Goal: Contribute content: Contribute content

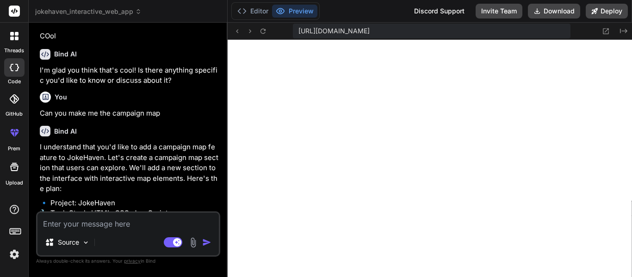
scroll to position [369, 0]
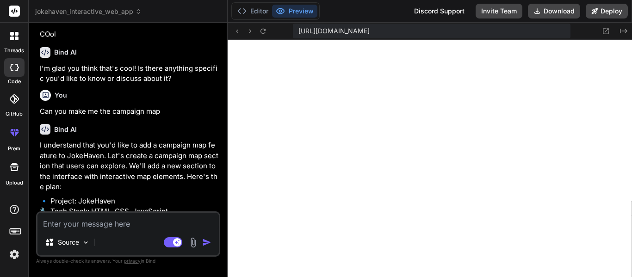
click at [14, 41] on div at bounding box center [14, 35] width 19 height 19
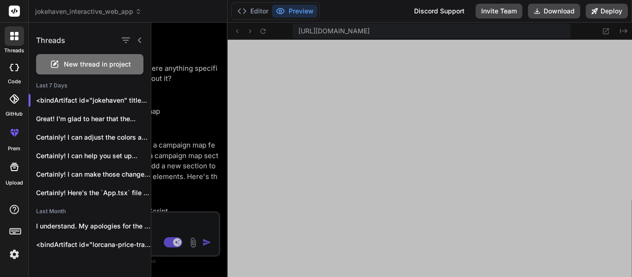
click at [75, 65] on span "New thread in project" at bounding box center [97, 64] width 67 height 9
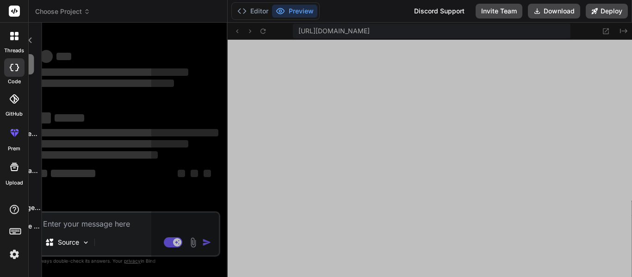
scroll to position [435, 0]
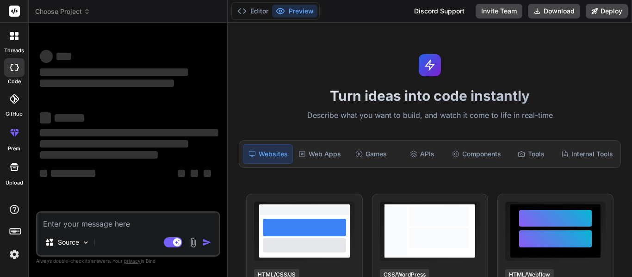
type textarea "x"
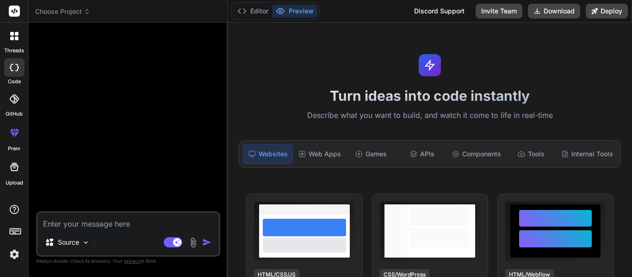
click at [131, 224] on textarea at bounding box center [127, 221] width 181 height 17
click at [95, 221] on textarea at bounding box center [127, 221] width 181 height 17
type textarea "C"
type textarea "x"
type textarea "Cr"
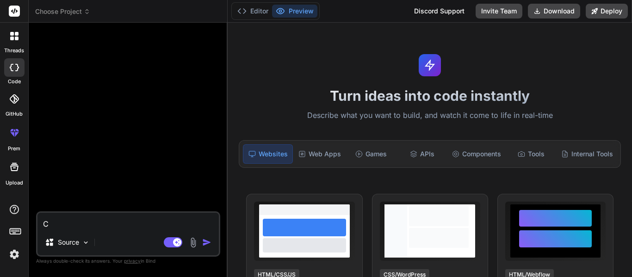
type textarea "x"
type textarea "Cre"
type textarea "x"
type textarea "Crea"
type textarea "x"
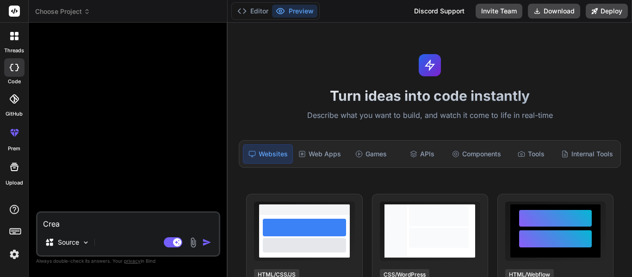
type textarea "Creat"
type textarea "x"
type textarea "Create"
type textarea "x"
type textarea "Create"
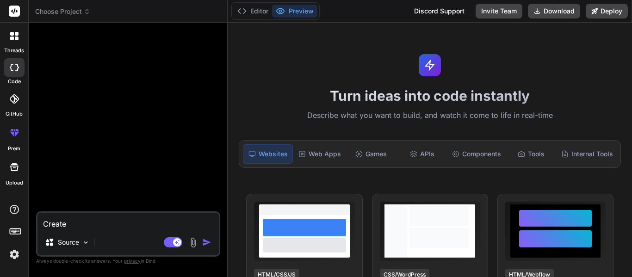
type textarea "x"
type textarea "Create m"
type textarea "x"
type textarea "Create me"
type textarea "x"
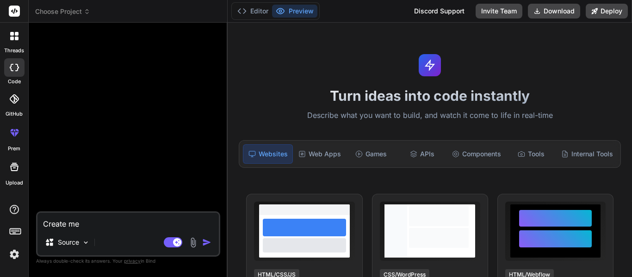
type textarea "Create me"
type textarea "x"
type textarea "Create me a"
type textarea "x"
type textarea "Create me a"
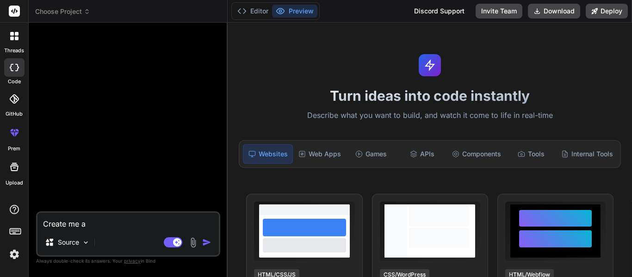
type textarea "x"
type textarea "Create me a i"
type textarea "x"
type textarea "Create me a"
type textarea "x"
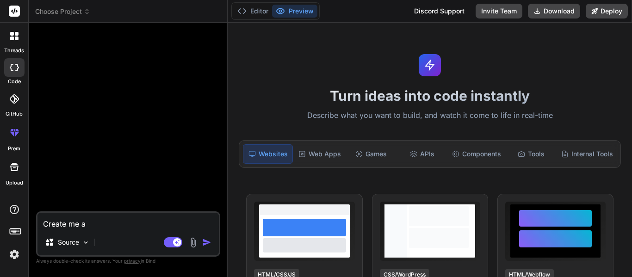
type textarea "Create me a s"
type textarea "x"
type textarea "Create me a si"
type textarea "x"
type textarea "Create me a sin"
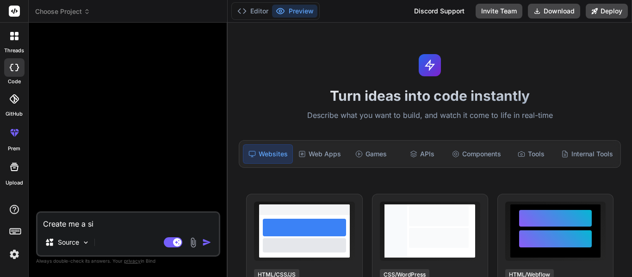
type textarea "x"
type textarea "Create me a sing"
type textarea "x"
type textarea "Create me a singl"
type textarea "x"
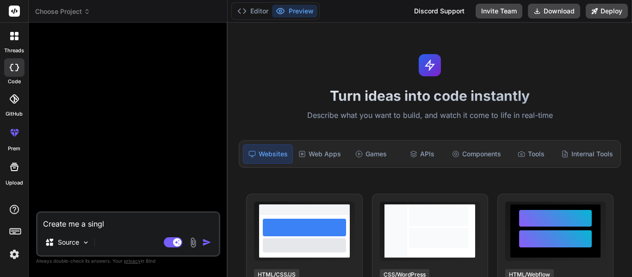
type textarea "Create me a single"
type textarea "x"
type textarea "Create me a single"
type textarea "x"
type textarea "Create me a single h"
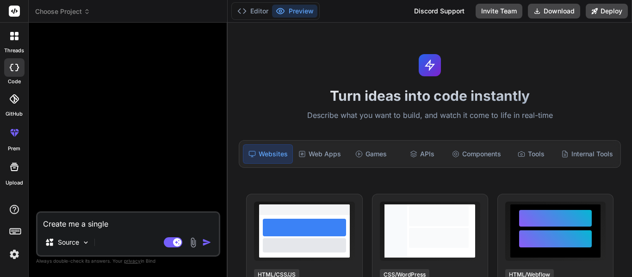
type textarea "x"
type textarea "Create me a single ht"
type textarea "x"
type textarea "Create me a single htm"
type textarea "x"
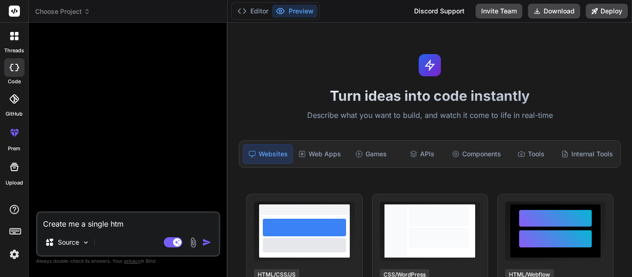
type textarea "Create me a single html"
type textarea "x"
type textarea "Create me a single HTML"
type textarea "x"
type textarea "Create me a single HTML p"
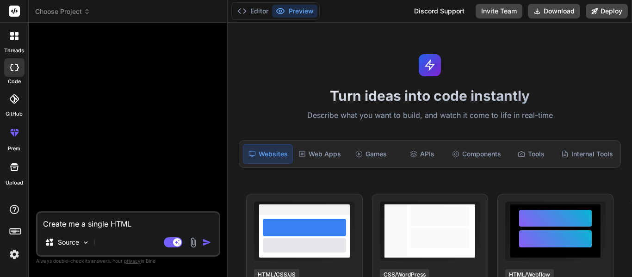
type textarea "x"
type textarea "Create me a single HTML pa"
type textarea "x"
type textarea "Create me a single HTML pag"
type textarea "x"
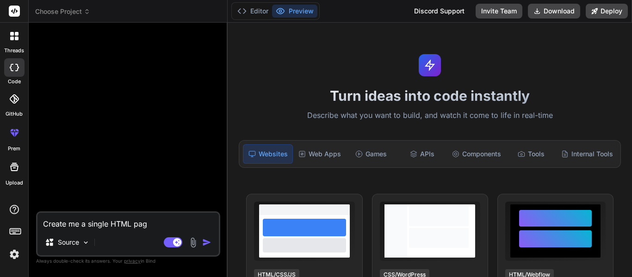
type textarea "Create me a single HTML page"
type textarea "x"
type textarea "Create me a single HTML page"
type textarea "x"
type textarea "Create me a single HTML page w"
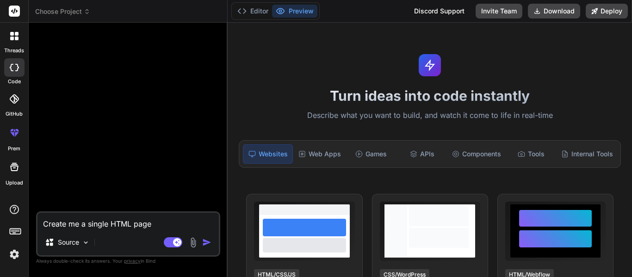
type textarea "x"
type textarea "Create me a single HTML page wi"
type textarea "x"
type textarea "Create me a single HTML page wit"
type textarea "x"
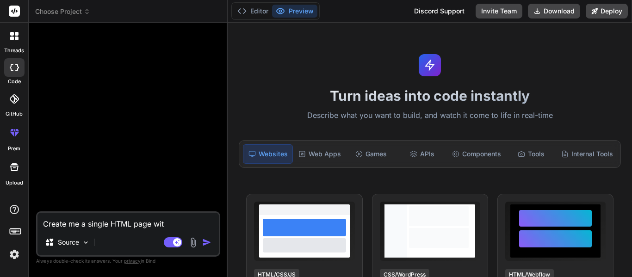
type textarea "Create me a single HTML page with"
type textarea "x"
type textarea "Create me a single HTML page with"
type textarea "x"
type textarea "Create me a single HTML page with t"
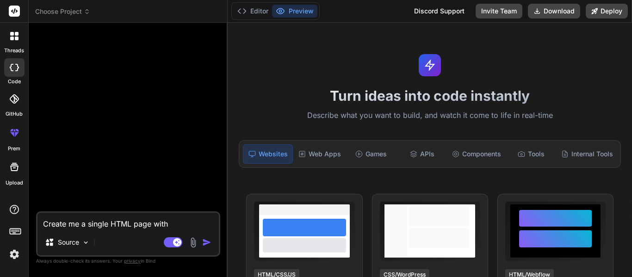
type textarea "x"
type textarea "Create me a single HTML page with th"
type textarea "x"
type textarea "Create me a single HTML page with thi"
type textarea "x"
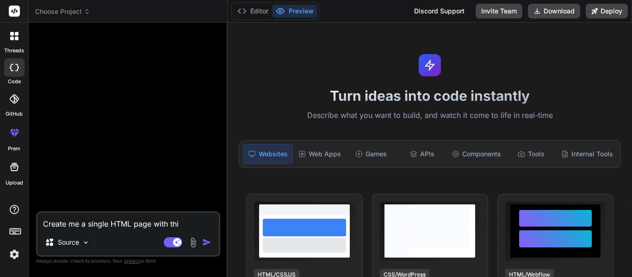
type textarea "Create me a single HTML page with this"
type textarea "x"
type textarea "Create me a single HTML page with this"
type textarea "x"
type textarea "Create me a single HTML page with this c"
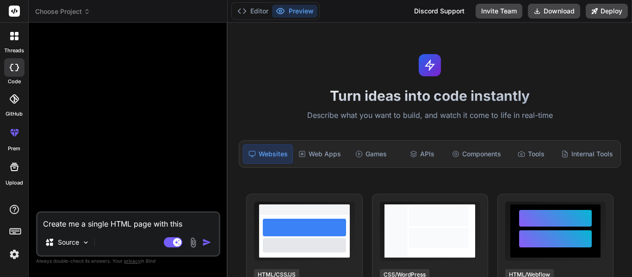
type textarea "x"
type textarea "Create me a single HTML page with this co"
type textarea "x"
type textarea "Create me a single HTML page with this con"
type textarea "x"
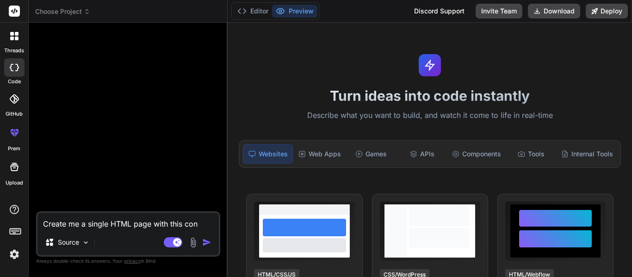
type textarea "Create me a single HTML page with this cont"
type textarea "x"
type textarea "Create me a single HTML page with this [PERSON_NAME]"
type textarea "x"
type textarea "Create me a single HTML page with this conten"
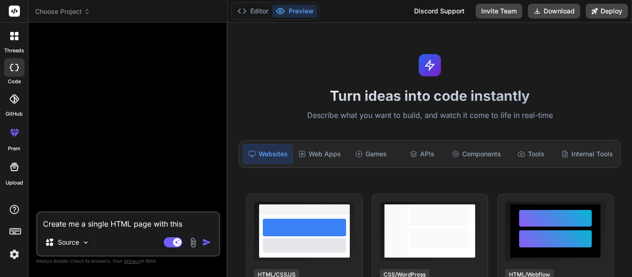
type textarea "x"
type textarea "Create me a single HTML page with this content"
type textarea "x"
type textarea "Create me a single HTML page with this content:"
type textarea "x"
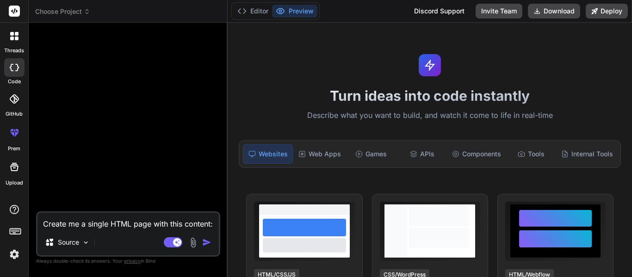
type textarea "Create me a single HTML page with this content:"
type textarea "x"
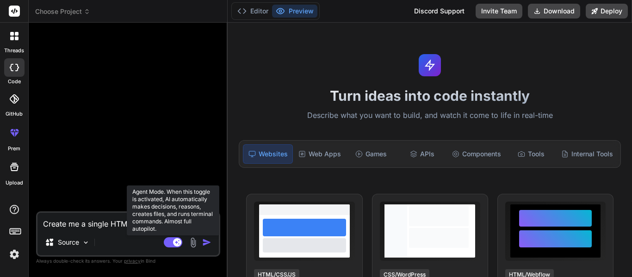
type textarea "Create me a single HTML page with this content:"
click at [175, 246] on rect at bounding box center [173, 242] width 19 height 10
type textarea "x"
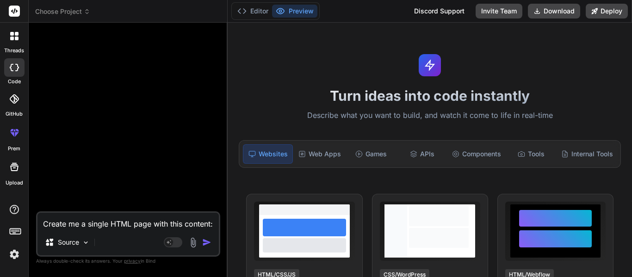
click at [215, 220] on textarea "Create me a single HTML page with this content:" at bounding box center [127, 221] width 181 height 17
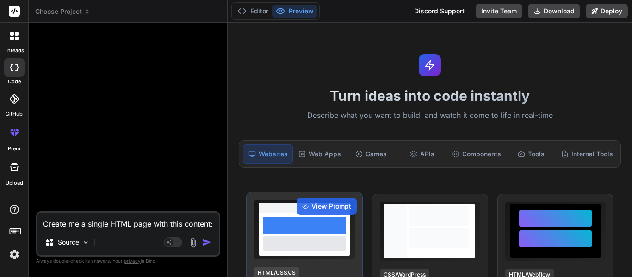
type textarea "Create me a single HTML page with this content:"
type textarea "x"
paste textarea "<!DOCTYPE html> <html lang="en"> <head> <meta charset="UTF-8" /> <meta name="vi…"
type textarea "Create me a single HTML page with this content: <!DOCTYPE html> <html lang="en"…"
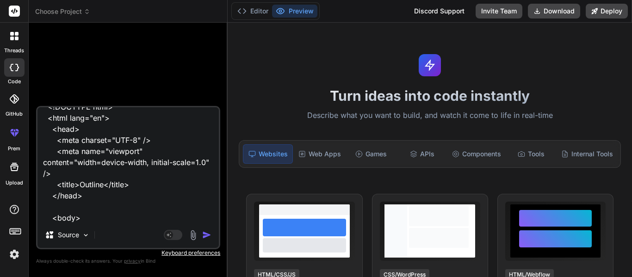
scroll to position [0, 0]
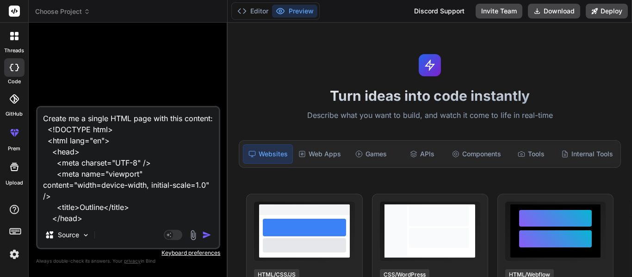
type textarea "x"
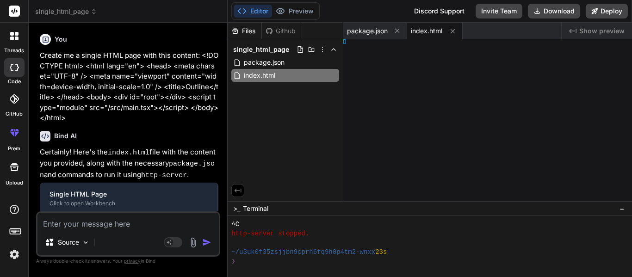
type textarea "x"
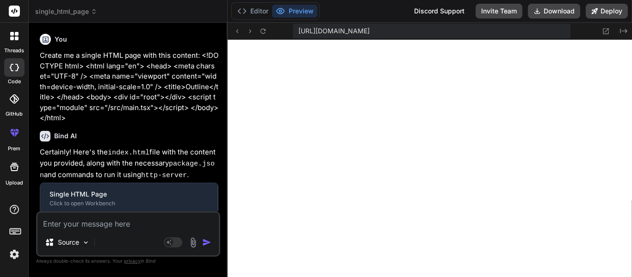
type textarea "<div id="root"></div> <script type="module" src="/src/main.tsx"></script> </bod…"
type textarea "x"
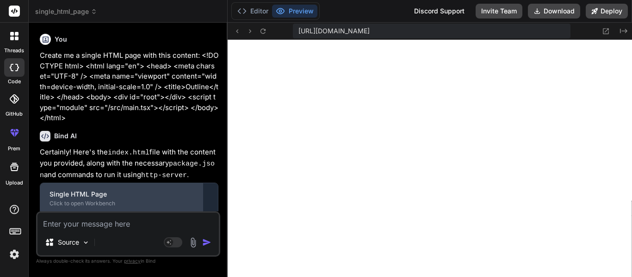
scroll to position [113, 0]
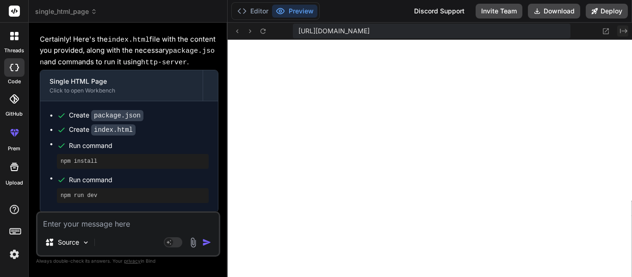
click at [626, 32] on icon at bounding box center [623, 31] width 7 height 5
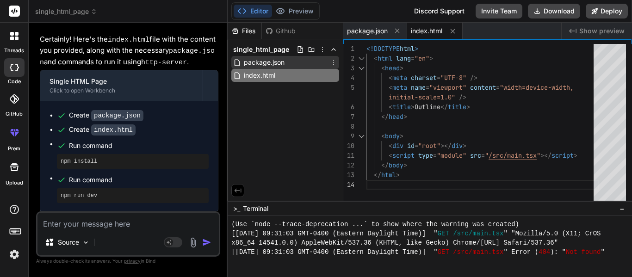
click at [273, 60] on span "package.json" at bounding box center [264, 62] width 43 height 11
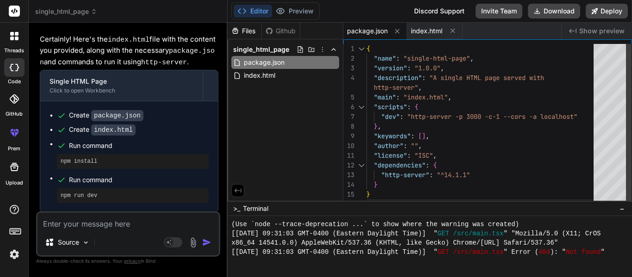
click at [511, 127] on div "{ "name" : "single-html-page" , "version" : "1.0.0" , "description" : "A single…" at bounding box center [483, 126] width 233 height 165
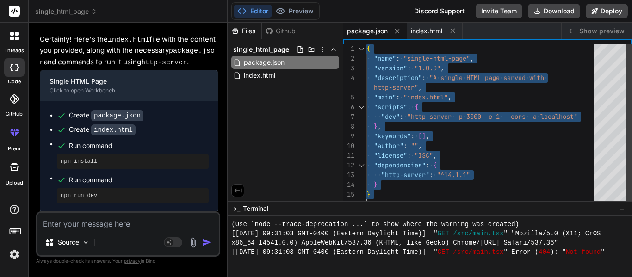
type textarea ""build": "vite build" } }"
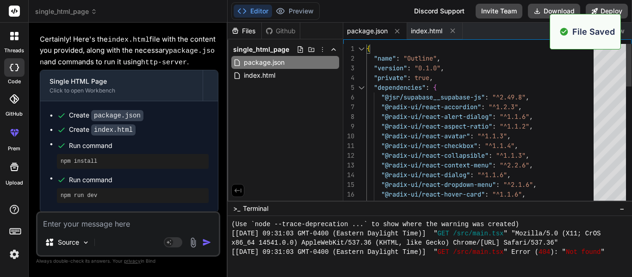
scroll to position [963, 0]
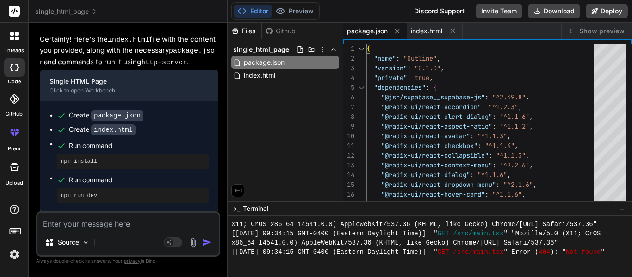
click at [113, 222] on textarea at bounding box center [127, 221] width 181 height 17
type textarea "A"
type textarea "x"
type textarea "Ad"
type textarea "x"
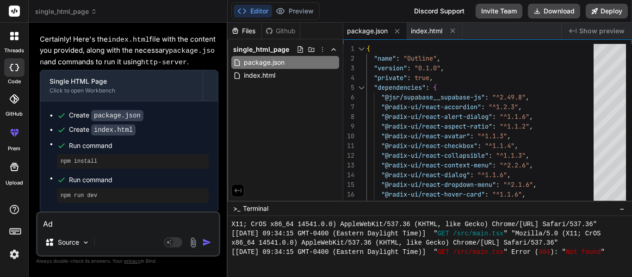
type textarea "Add"
type textarea "x"
type textarea "Add"
type textarea "x"
type textarea "Add a"
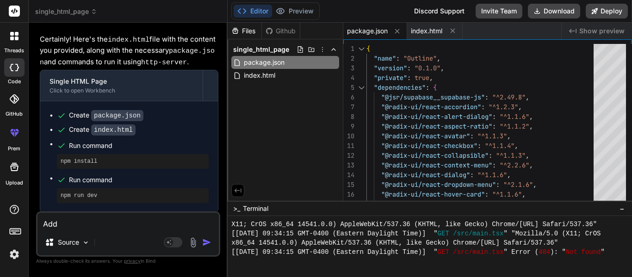
type textarea "x"
type textarea "Add a"
type textarea "x"
type textarea "Add a R"
type textarea "x"
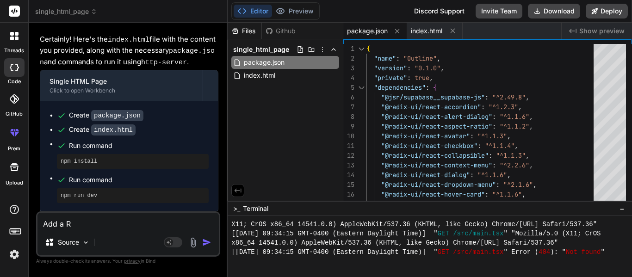
type textarea "Add a Re"
type textarea "x"
type textarea "Add a Rea"
type textarea "x"
type textarea "Add a Read"
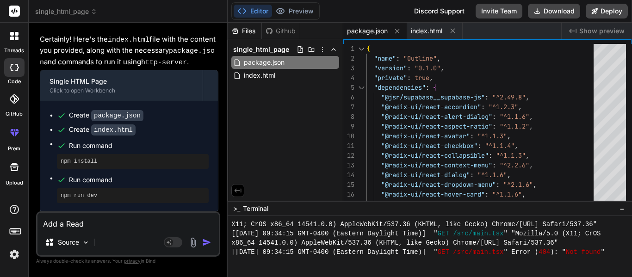
type textarea "x"
type textarea "Add a ReadM"
type textarea "x"
type textarea "Add a ReadMe"
type textarea "x"
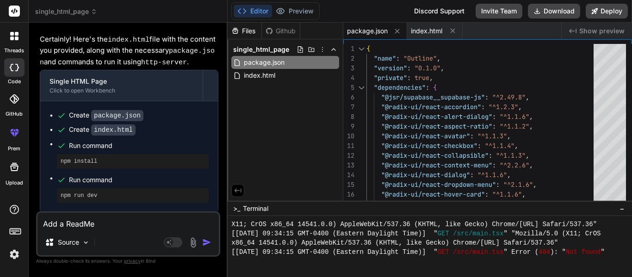
type textarea "Add a ReadMe."
type textarea "x"
type textarea "Add a ReadMe.m"
type textarea "x"
type textarea "Add a ReadMe.md"
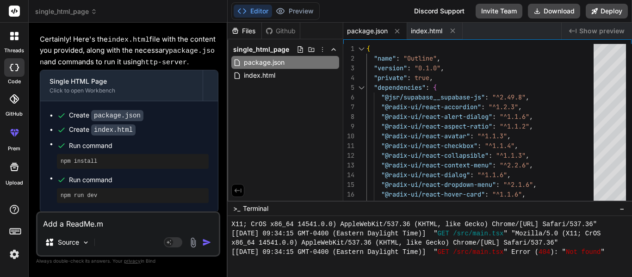
type textarea "x"
type textarea "Add a ReadMe.md"
type textarea "x"
type textarea "Add a ReadMe.md f"
type textarea "x"
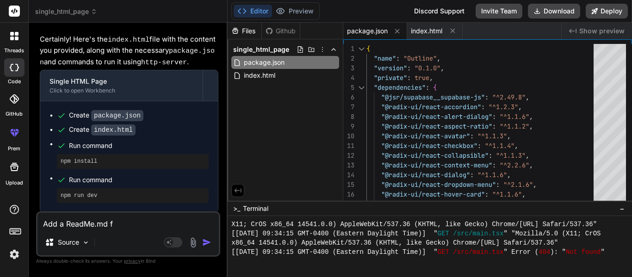
type textarea "Add a ReadMe.md fi"
type textarea "x"
type textarea "Add a ReadMe.md fil"
type textarea "x"
type textarea "Add a ReadMe.md file"
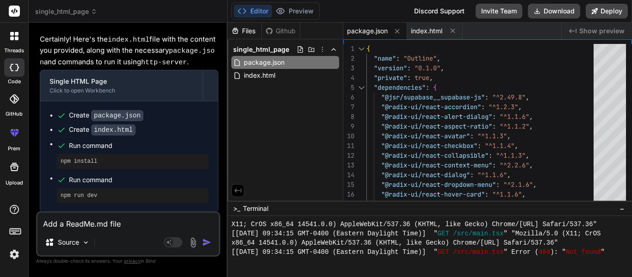
type textarea "x"
type textarea "Add a ReadMe.md file"
type textarea "x"
type textarea "Add a ReadMe.md file w"
type textarea "x"
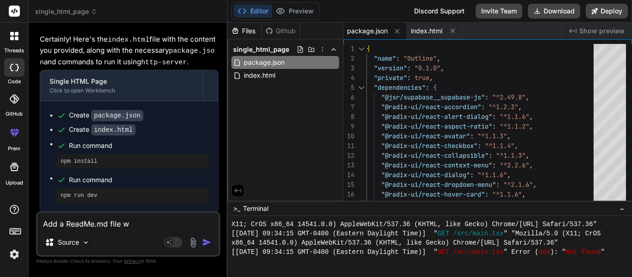
type textarea "Add a ReadMe.md file wi"
type textarea "x"
type textarea "Add a ReadMe.md file wit"
type textarea "x"
type textarea "Add a ReadMe.md file with"
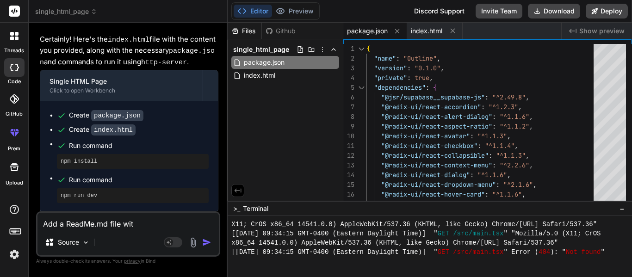
type textarea "x"
type textarea "Add a ReadMe.md file with"
type textarea "x"
type textarea "Add a ReadMe.md file with t"
type textarea "x"
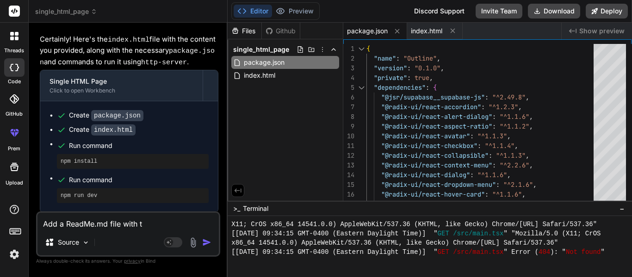
type textarea "Add a ReadMe.md file with th"
type textarea "x"
type textarea "Add a ReadMe.md file with thi"
type textarea "x"
type textarea "Add a ReadMe.md file with this"
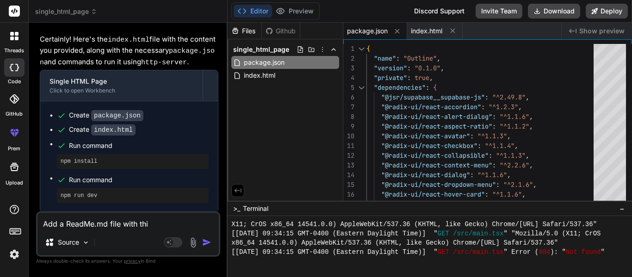
type textarea "x"
type textarea "Add a ReadMe.md file with this"
type textarea "x"
type textarea "Add a ReadMe.md file with this c"
type textarea "x"
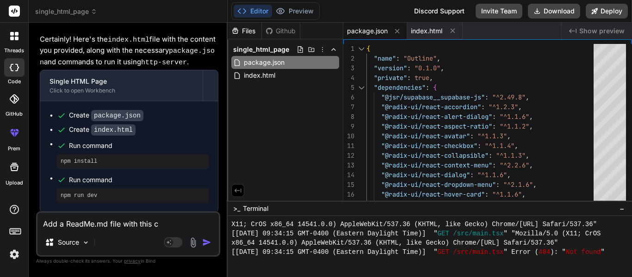
type textarea "Add a ReadMe.md file with this co"
type textarea "x"
type textarea "Add a ReadMe.md file with this con"
type textarea "x"
type textarea "Add a ReadMe.md file with this cont"
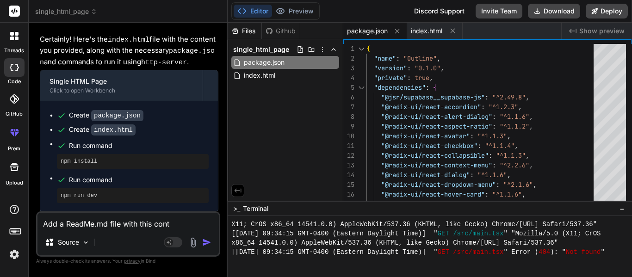
type textarea "x"
type textarea "Add a ReadMe.md file with this [PERSON_NAME]"
type textarea "x"
type textarea "Add a ReadMe.md file with this conten"
type textarea "x"
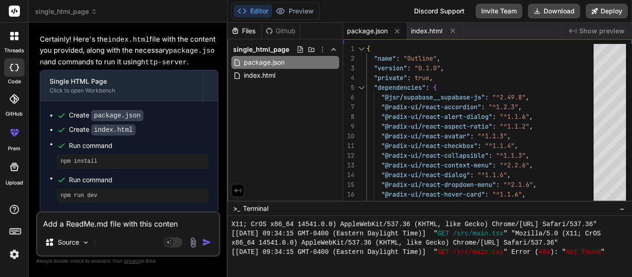
type textarea "Add a ReadMe.md file with this content"
type textarea "x"
type textarea "Add a ReadMe.md file with this content:"
type textarea "x"
type textarea "Add a ReadMe.md file with this content:"
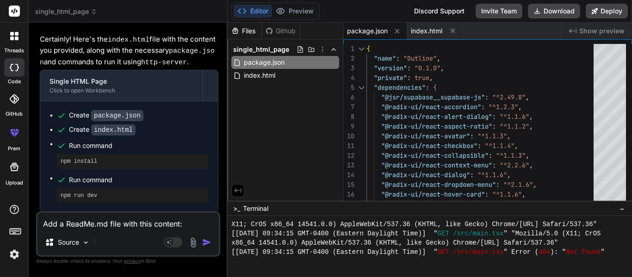
type textarea "x"
paste textarea "# Outline This is a code bundle for Outline. The original project is available …"
type textarea "Add a ReadMe.md file with this content: # Outline This is a code bundle for Out…"
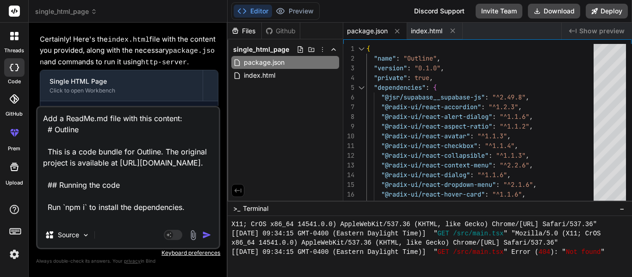
scroll to position [56, 0]
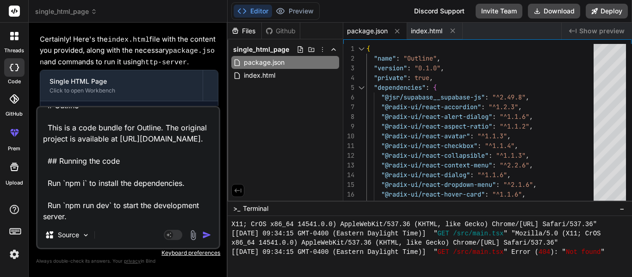
type textarea "x"
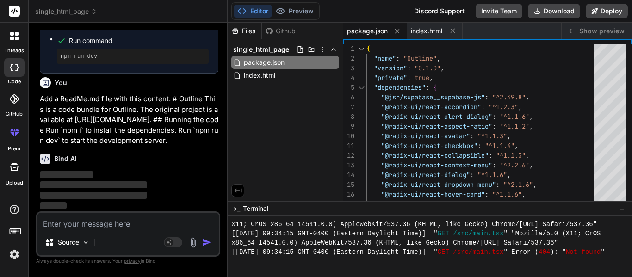
scroll to position [261, 0]
type textarea "x"
type textarea "Run `npm run dev` to start the development server."
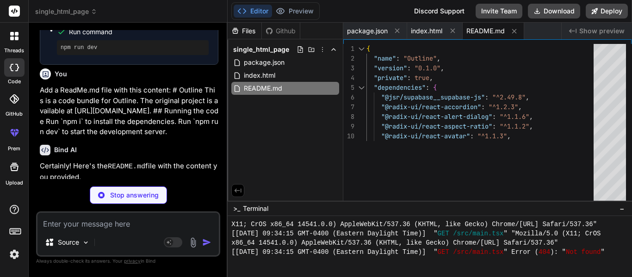
type textarea "x"
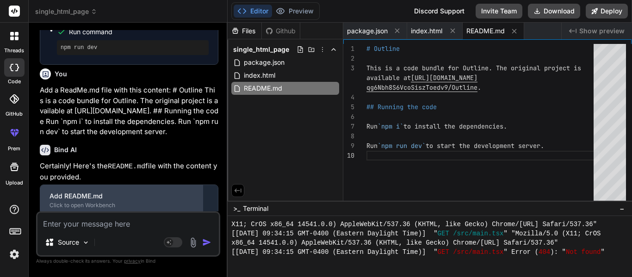
type textarea "A"
type textarea "x"
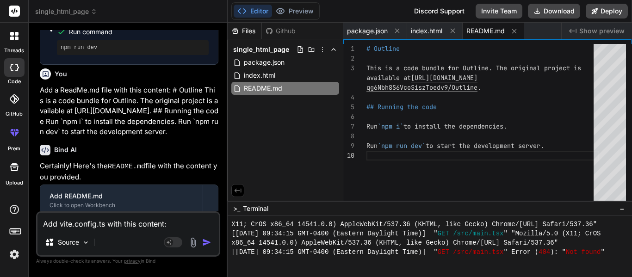
paste textarea "import { defineConfig } from 'vite'; import react from '@vitejs/plugin-react-sw…"
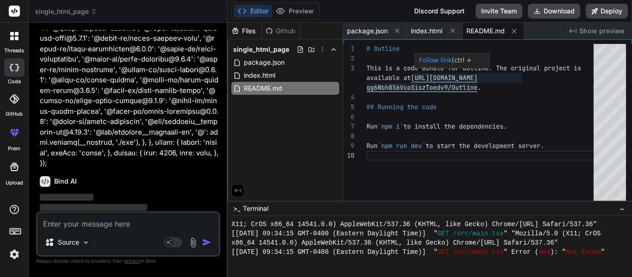
scroll to position [0, 0]
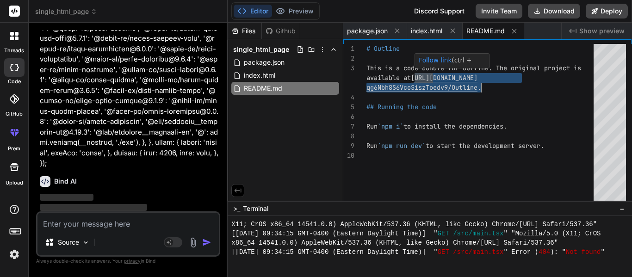
drag, startPoint x: 417, startPoint y: 78, endPoint x: 504, endPoint y: 86, distance: 87.4
click at [504, 86] on div "Run `npm run dev` to start the development server. Run `npm i` to install the d…" at bounding box center [483, 125] width 233 height 162
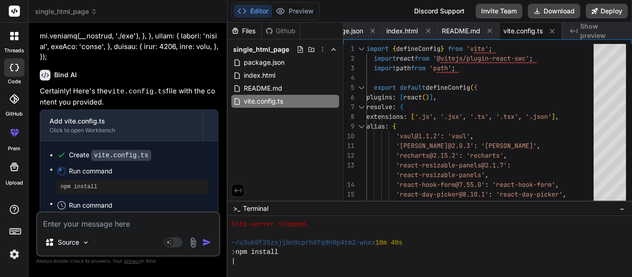
scroll to position [988, 0]
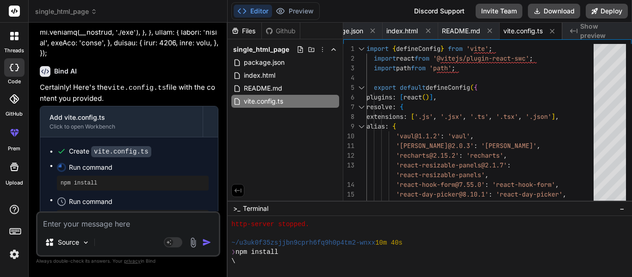
click at [147, 223] on textarea at bounding box center [127, 221] width 181 height 17
paste textarea "import { createRoot } from "react-dom/client"; import App from "./App.tsx"; imp…"
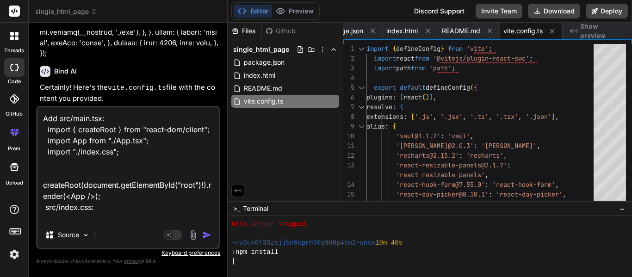
paste textarea "/*! tailwindcss v4.1.3 | MIT License | [URL][DOMAIN_NAME] */ @layer properties …"
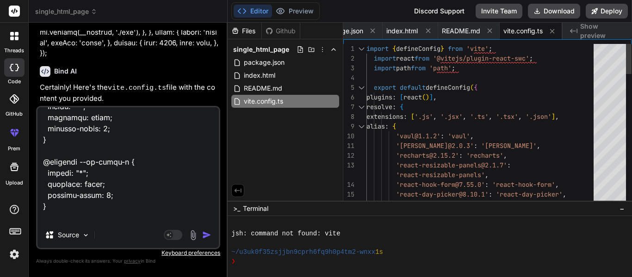
scroll to position [1240, 0]
paste textarea "import { useState, useEffect } from "react"; import { Sidebar } from "./compone…"
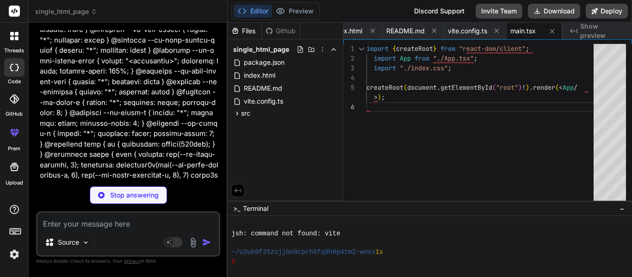
scroll to position [15955, 0]
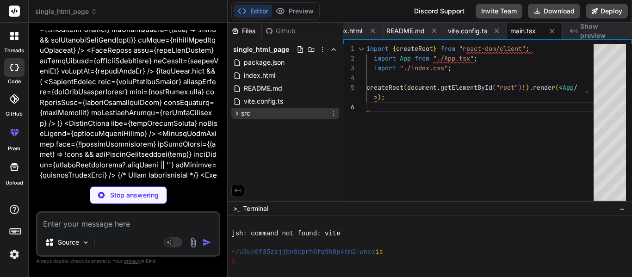
click at [275, 114] on div "src" at bounding box center [285, 113] width 108 height 11
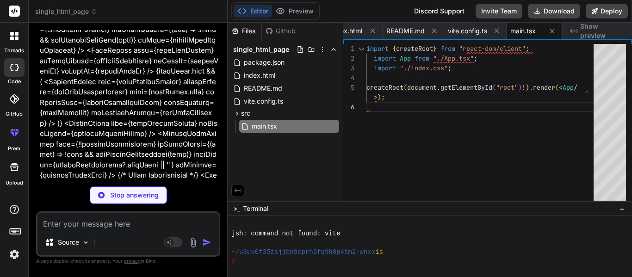
click at [156, 193] on p "Stop answering" at bounding box center [134, 195] width 49 height 9
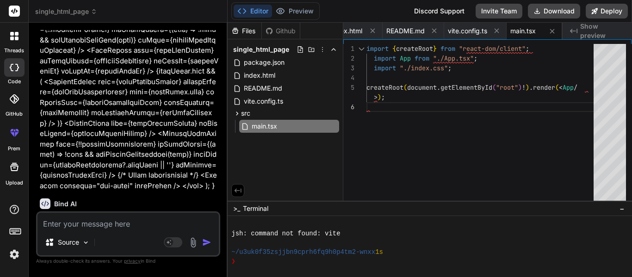
scroll to position [15946, 0]
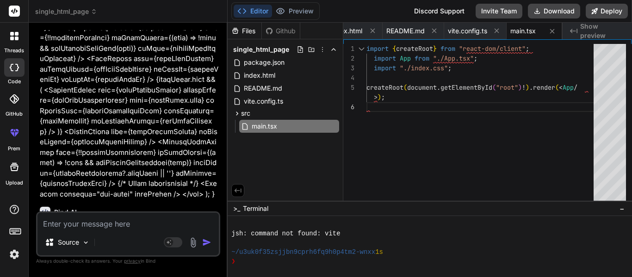
click at [96, 228] on textarea at bounding box center [127, 221] width 181 height 17
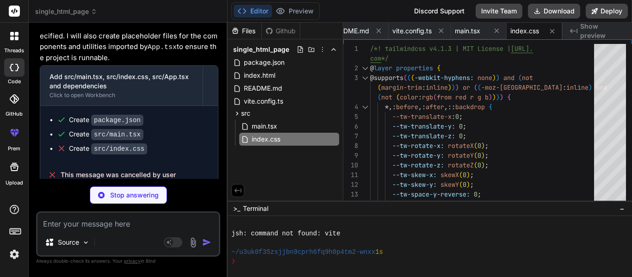
scroll to position [16193, 0]
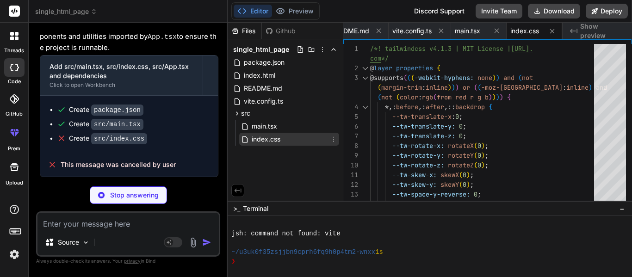
click at [271, 135] on span "index.css" at bounding box center [266, 139] width 31 height 11
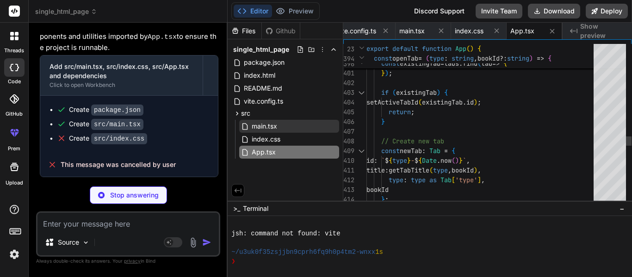
scroll to position [0, 247]
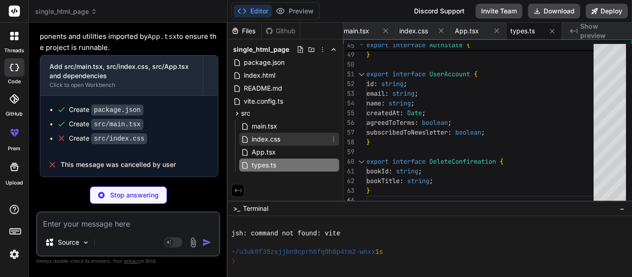
click at [277, 139] on span "index.css" at bounding box center [266, 139] width 31 height 11
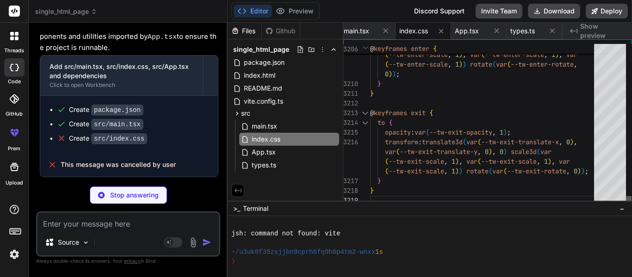
click at [631, 206] on div at bounding box center [629, 200] width 6 height 9
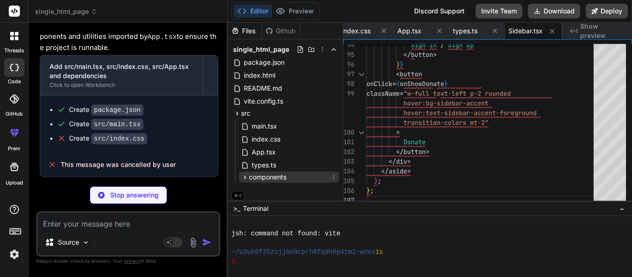
click at [285, 181] on span "components" at bounding box center [267, 177] width 37 height 9
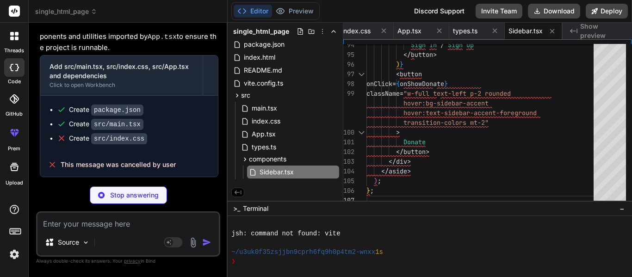
scroll to position [16236, 0]
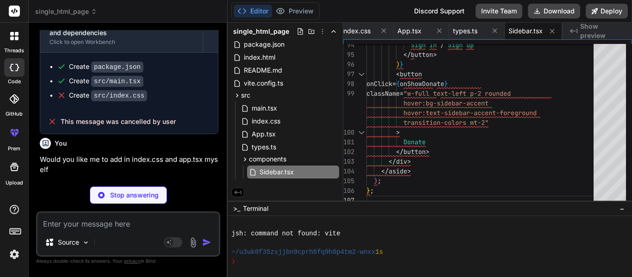
click at [143, 197] on p "Stop answering" at bounding box center [134, 195] width 49 height 9
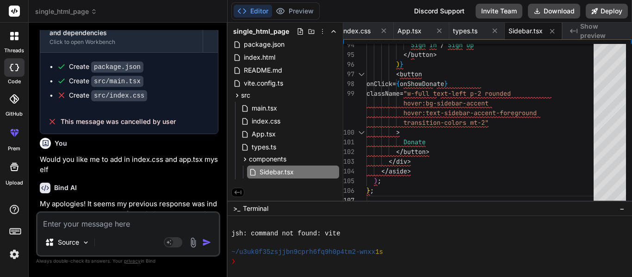
scroll to position [16228, 0]
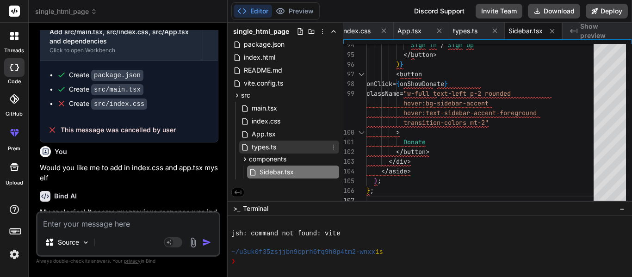
click at [283, 144] on div "types.ts" at bounding box center [289, 147] width 100 height 13
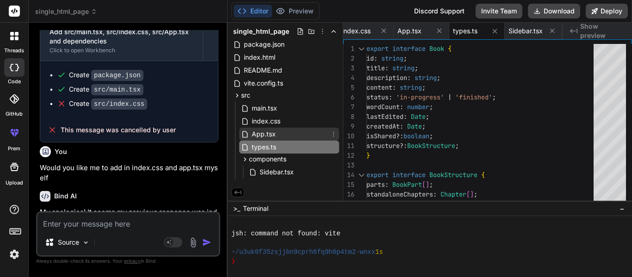
click at [279, 135] on div "App.tsx" at bounding box center [289, 134] width 100 height 13
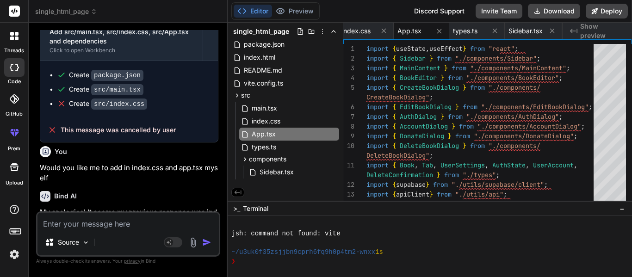
click at [607, 31] on span "Show preview" at bounding box center [602, 31] width 44 height 19
click at [597, 28] on span "Show preview" at bounding box center [602, 31] width 44 height 19
click at [256, 261] on div "❯" at bounding box center [425, 261] width 389 height 9
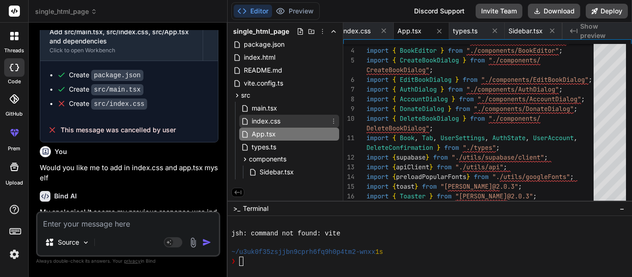
click at [290, 125] on div "index.css" at bounding box center [289, 121] width 100 height 13
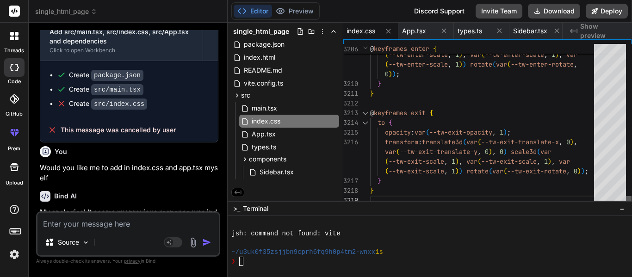
click at [626, 206] on div at bounding box center [629, 200] width 6 height 9
click at [297, 135] on div "App.tsx" at bounding box center [289, 134] width 100 height 13
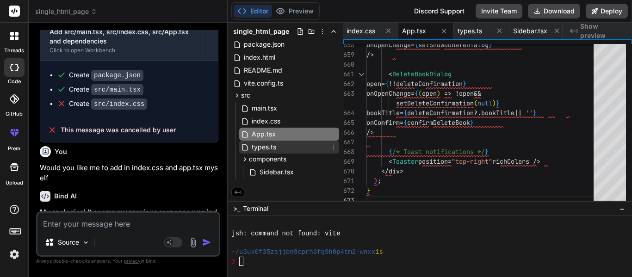
click at [282, 146] on div "types.ts" at bounding box center [289, 147] width 100 height 13
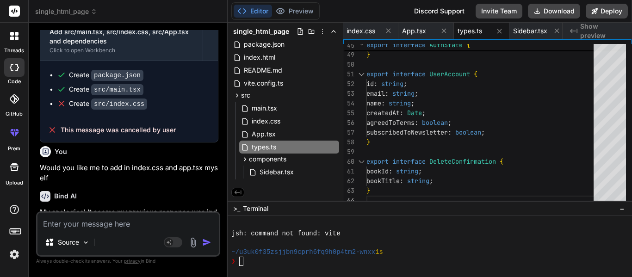
click at [86, 227] on textarea at bounding box center [127, 221] width 181 height 17
paste textarea "export interface PageElement { id: string; type: 'text' | 'image'; content: str…"
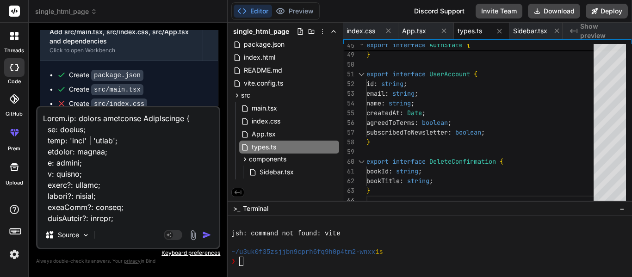
scroll to position [16236, 0]
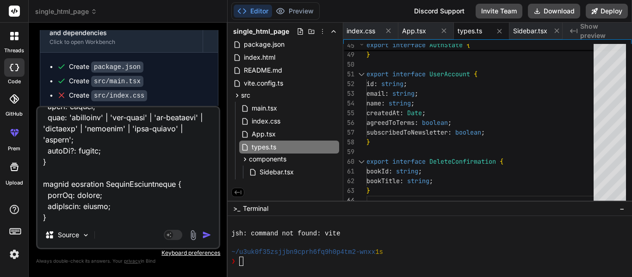
click at [46, 217] on textarea at bounding box center [127, 164] width 181 height 115
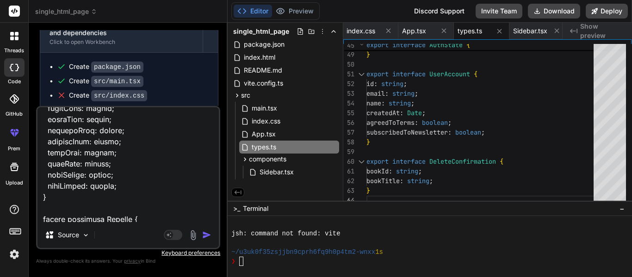
scroll to position [0, 0]
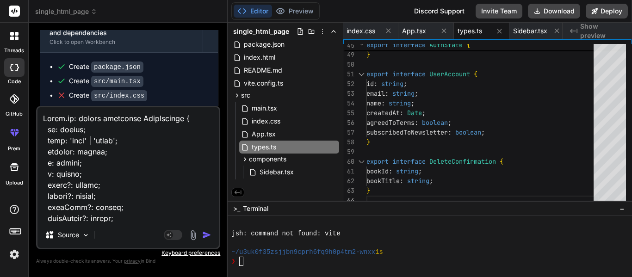
click at [45, 117] on textarea at bounding box center [127, 164] width 181 height 115
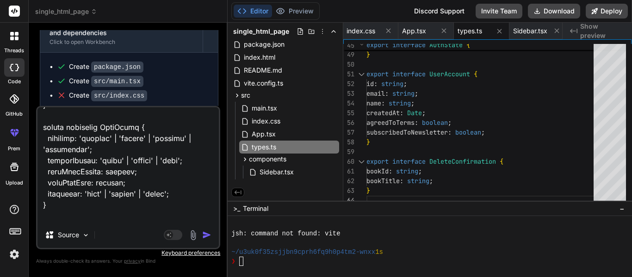
scroll to position [1601, 0]
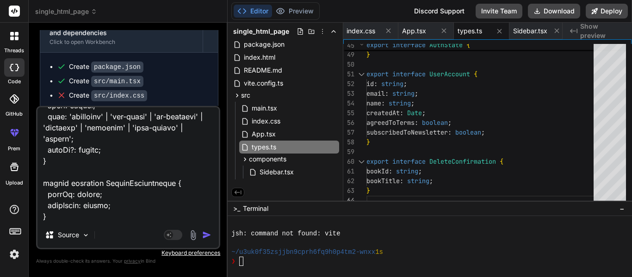
click at [126, 214] on textarea at bounding box center [127, 164] width 181 height 115
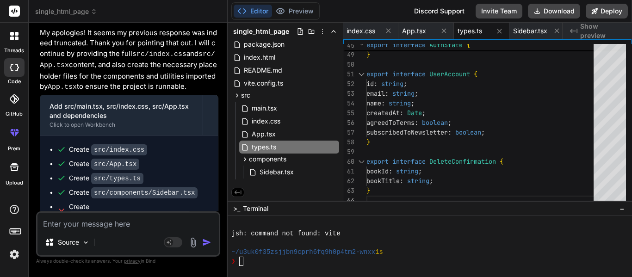
scroll to position [16409, 0]
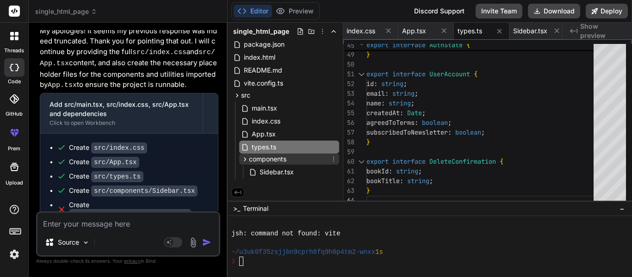
click at [333, 159] on icon at bounding box center [333, 159] width 1 height 5
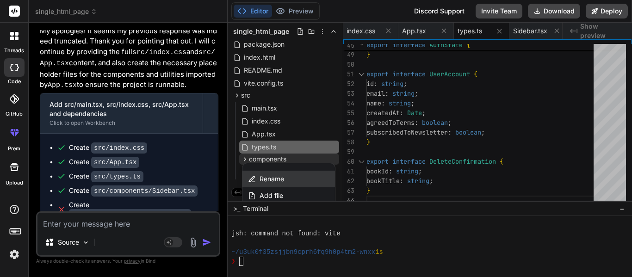
scroll to position [63, 0]
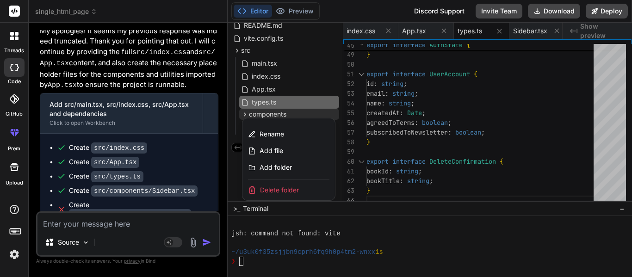
click at [273, 186] on span "Delete folder" at bounding box center [279, 190] width 39 height 9
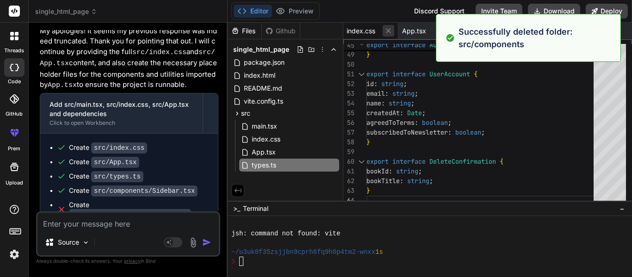
scroll to position [0, 0]
click at [334, 116] on icon at bounding box center [333, 113] width 7 height 7
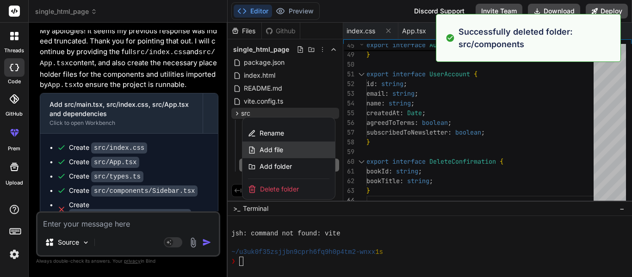
click at [288, 147] on div "Add file" at bounding box center [289, 150] width 93 height 17
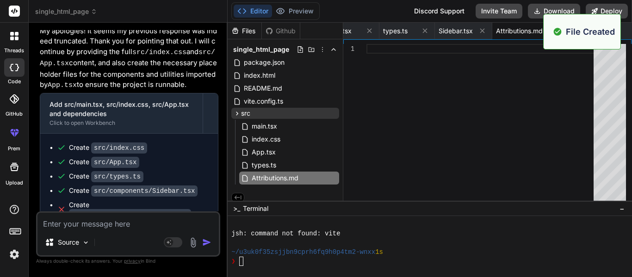
click at [402, 112] on div at bounding box center [483, 125] width 233 height 162
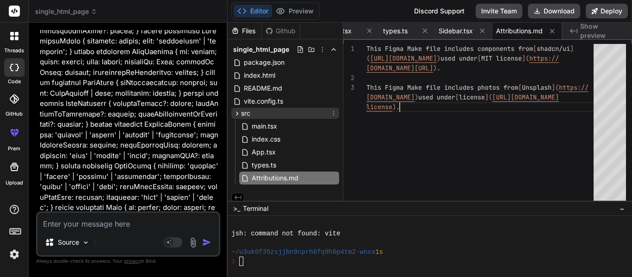
scroll to position [16865, 0]
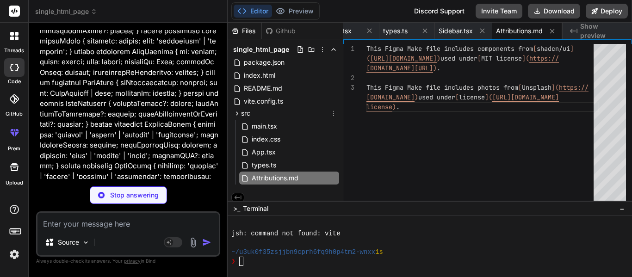
click at [330, 114] on icon at bounding box center [333, 113] width 7 height 7
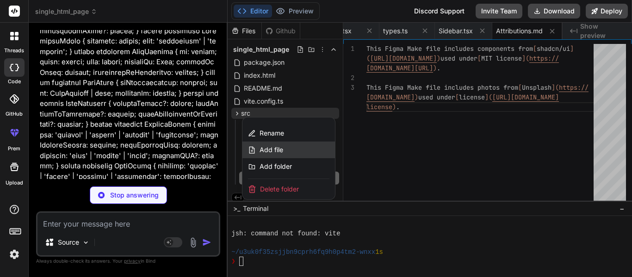
click at [279, 151] on span "Add file" at bounding box center [272, 149] width 24 height 9
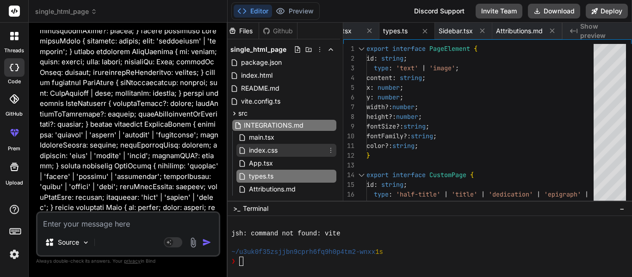
scroll to position [0, 0]
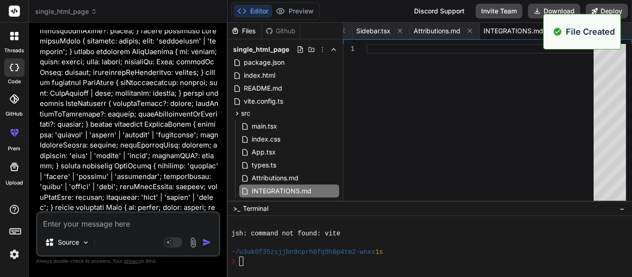
click at [402, 148] on div at bounding box center [483, 125] width 233 height 162
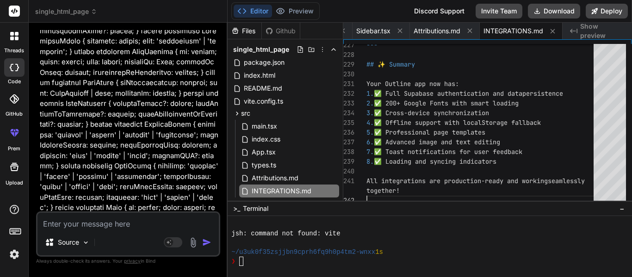
scroll to position [16907, 0]
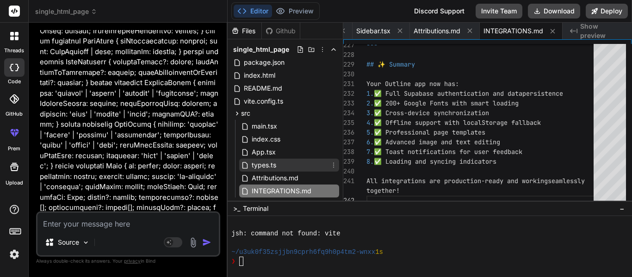
click at [270, 166] on span "types.ts" at bounding box center [264, 165] width 26 height 11
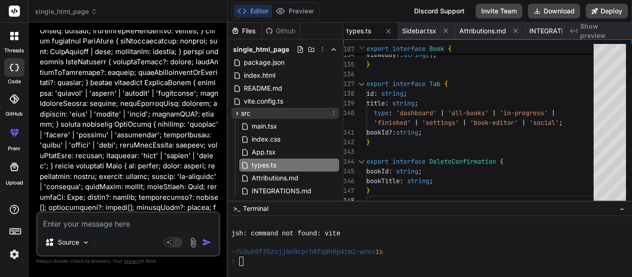
click at [333, 112] on icon at bounding box center [333, 113] width 7 height 7
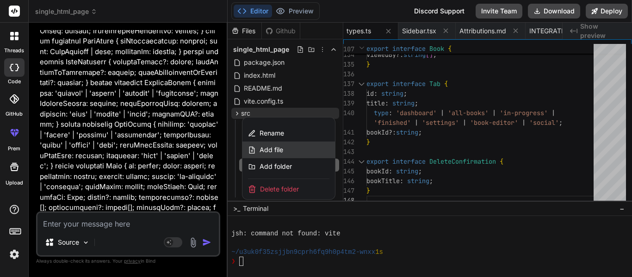
click at [274, 149] on span "Add file" at bounding box center [272, 149] width 24 height 9
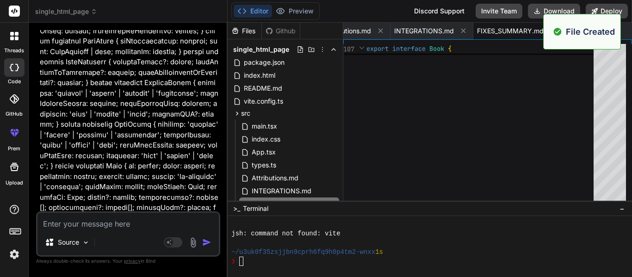
scroll to position [0, 0]
click at [405, 147] on div at bounding box center [483, 125] width 233 height 162
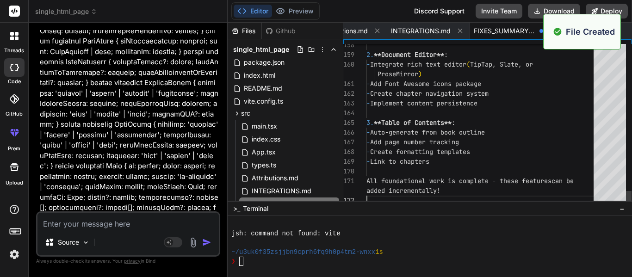
scroll to position [0, 546]
click at [339, 118] on div "single_html_page package.json index.html README.md vite.config.ts src main.tsx …" at bounding box center [285, 127] width 115 height 176
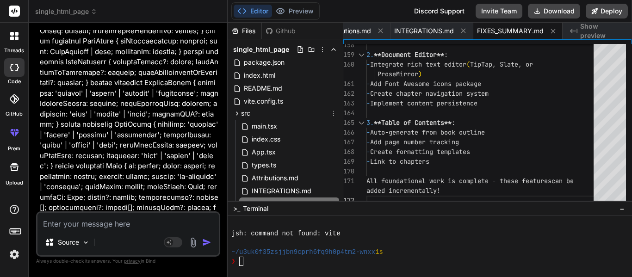
click at [334, 115] on icon at bounding box center [333, 113] width 7 height 7
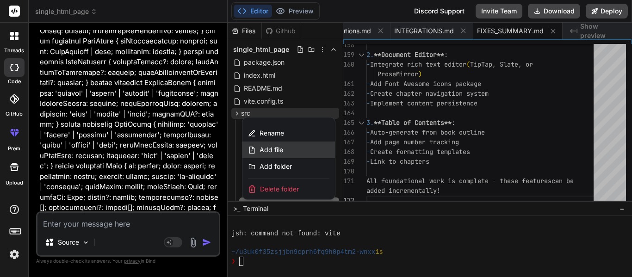
click at [271, 148] on span "Add file" at bounding box center [272, 149] width 24 height 9
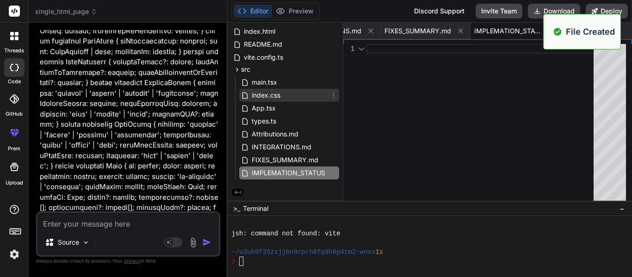
scroll to position [44, 0]
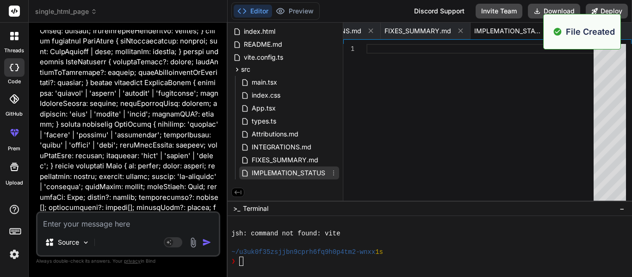
click at [282, 174] on span "IMPLEMATION_STATUS" at bounding box center [288, 173] width 75 height 11
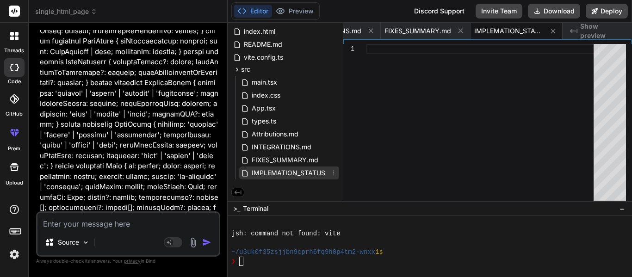
click at [333, 174] on icon at bounding box center [333, 172] width 7 height 7
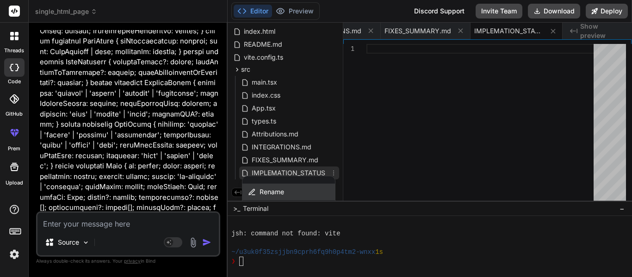
click at [291, 188] on div "Rename" at bounding box center [289, 192] width 93 height 17
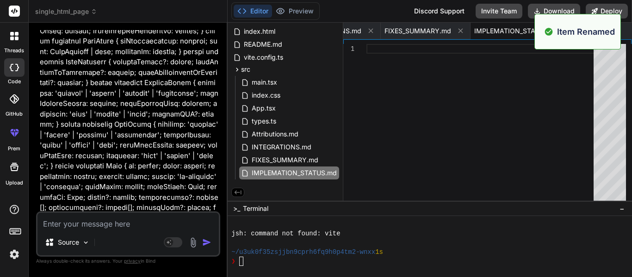
click at [480, 68] on div at bounding box center [483, 125] width 233 height 162
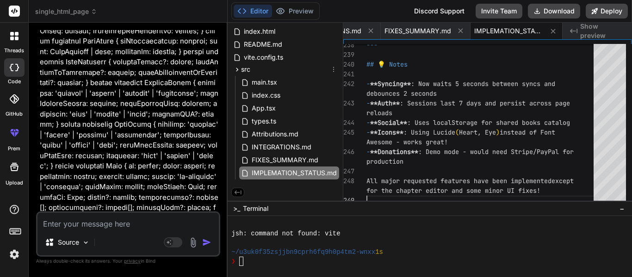
click at [332, 72] on icon at bounding box center [333, 69] width 7 height 7
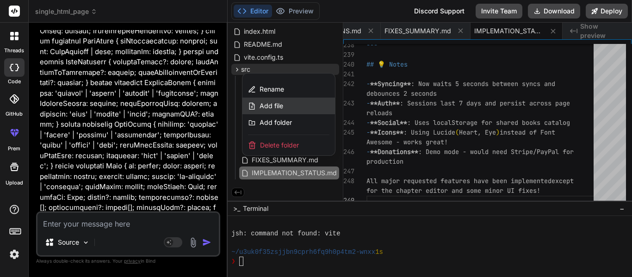
click at [280, 107] on span "Add file" at bounding box center [272, 105] width 24 height 9
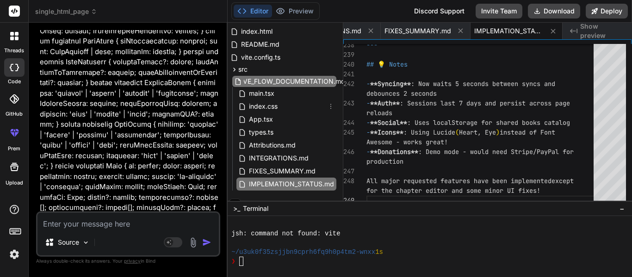
scroll to position [0, 731]
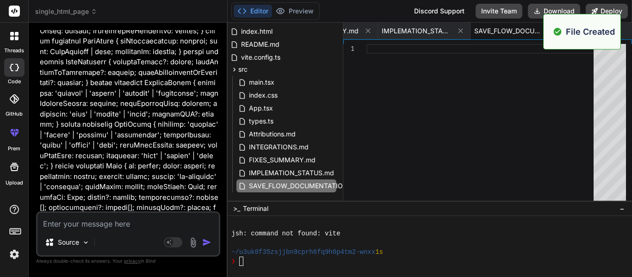
click at [371, 116] on div at bounding box center [483, 125] width 233 height 162
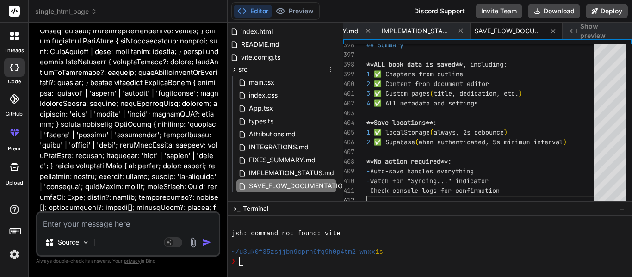
click at [330, 72] on icon at bounding box center [330, 69] width 7 height 7
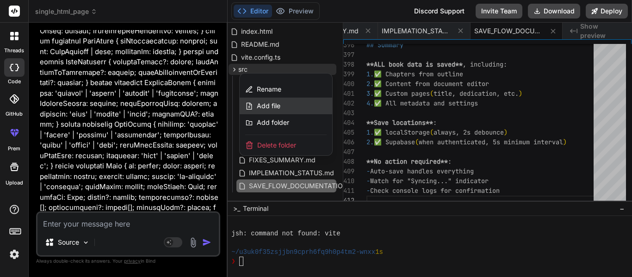
click at [271, 106] on span "Add file" at bounding box center [269, 105] width 24 height 9
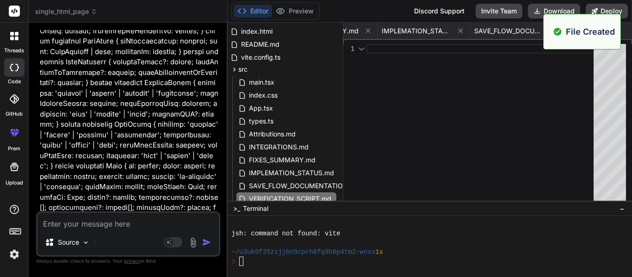
scroll to position [0, 823]
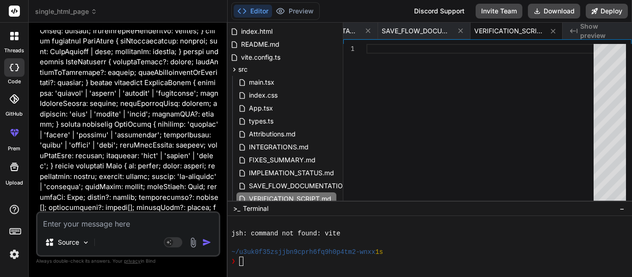
click at [539, 56] on div at bounding box center [483, 125] width 233 height 162
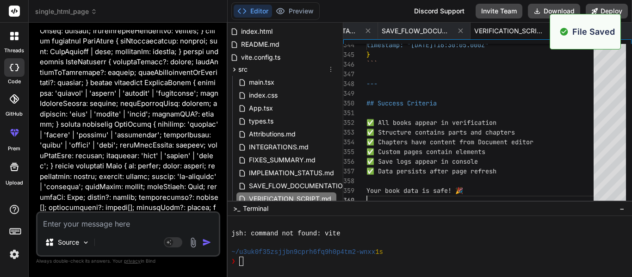
click at [330, 70] on icon at bounding box center [330, 69] width 7 height 7
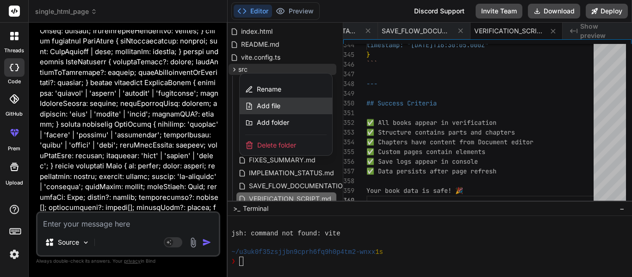
click at [268, 109] on span "Add file" at bounding box center [269, 105] width 24 height 9
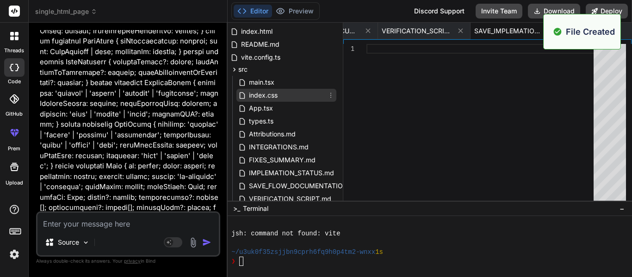
scroll to position [85, 3]
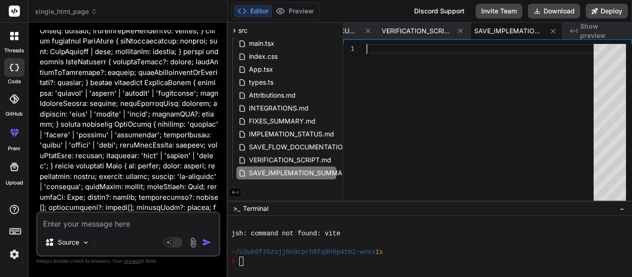
click at [491, 68] on div at bounding box center [483, 125] width 233 height 162
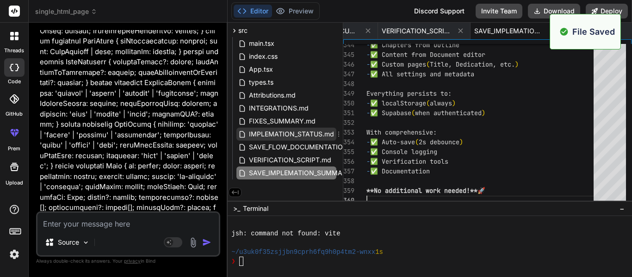
scroll to position [0, 3]
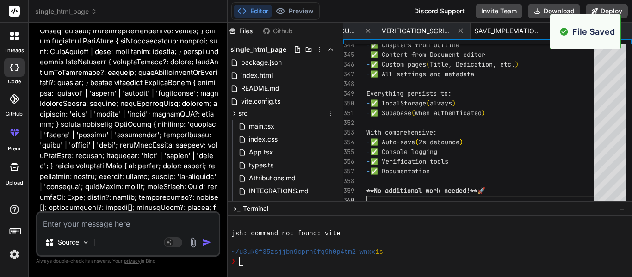
click at [330, 110] on icon at bounding box center [330, 113] width 7 height 7
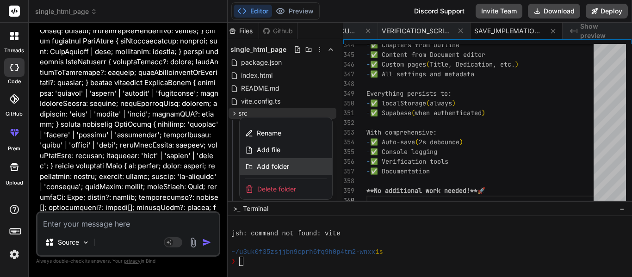
click at [264, 163] on span "Add folder" at bounding box center [273, 166] width 32 height 9
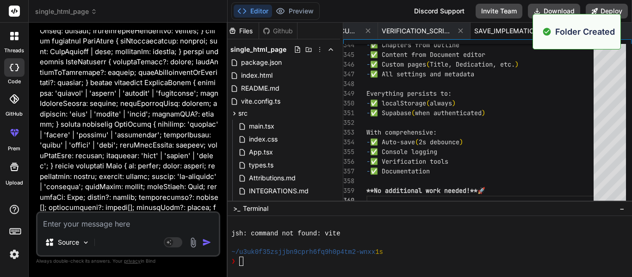
scroll to position [96, 3]
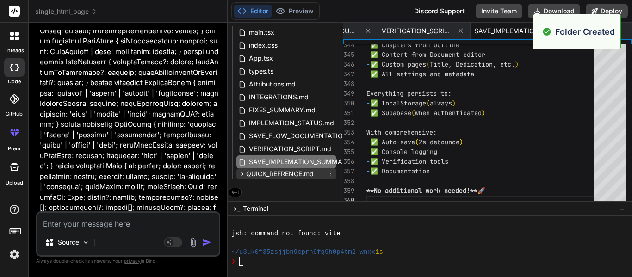
click at [288, 173] on span "QUICK_REFRENCE.md" at bounding box center [280, 173] width 68 height 9
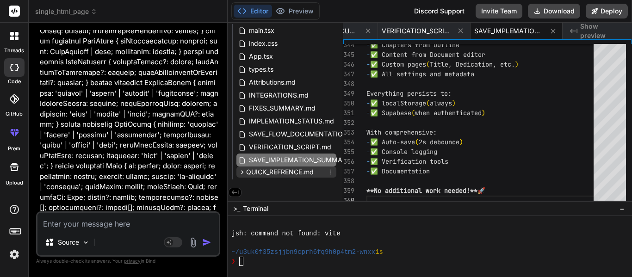
click at [331, 175] on icon at bounding box center [330, 171] width 7 height 7
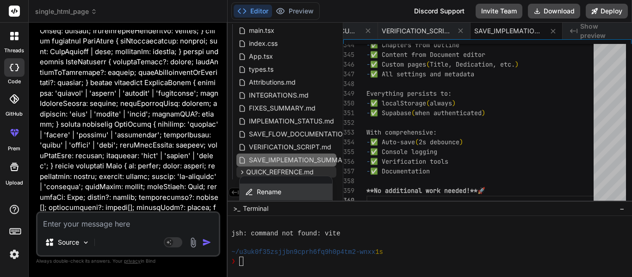
scroll to position [156, 3]
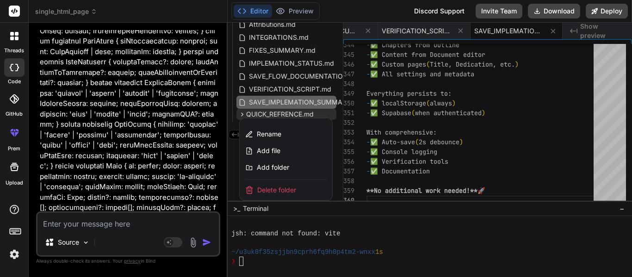
click at [280, 186] on span "Delete folder" at bounding box center [276, 190] width 39 height 9
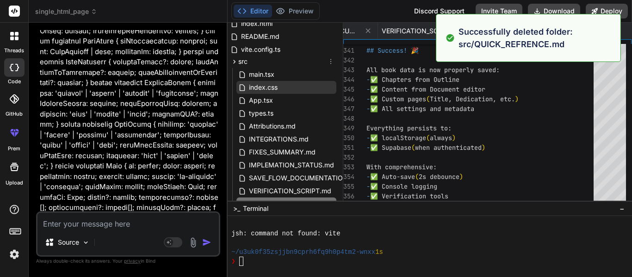
scroll to position [51, 3]
click at [330, 61] on icon at bounding box center [330, 62] width 7 height 7
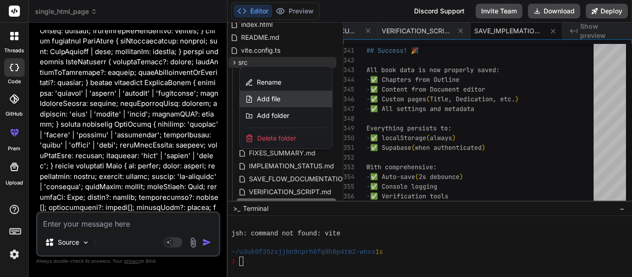
click at [310, 100] on div "Add file" at bounding box center [286, 99] width 93 height 17
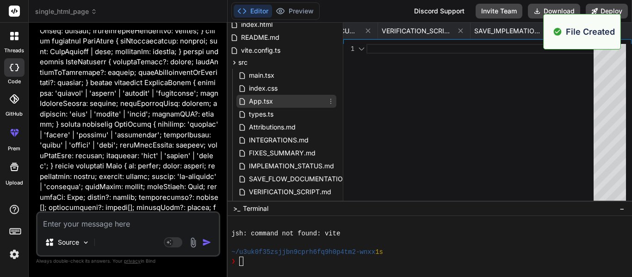
scroll to position [0, 1008]
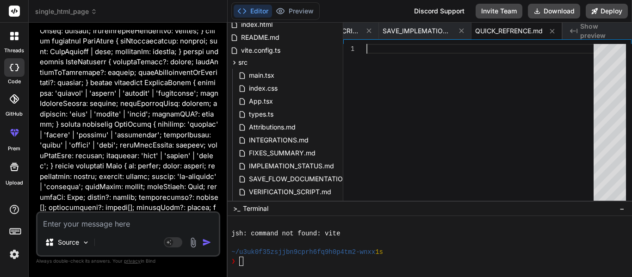
click at [483, 68] on div at bounding box center [483, 125] width 233 height 162
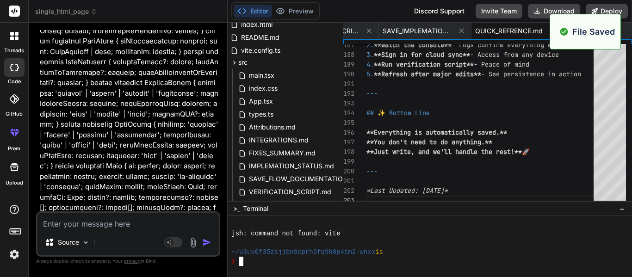
click at [260, 262] on div "❯" at bounding box center [425, 261] width 389 height 9
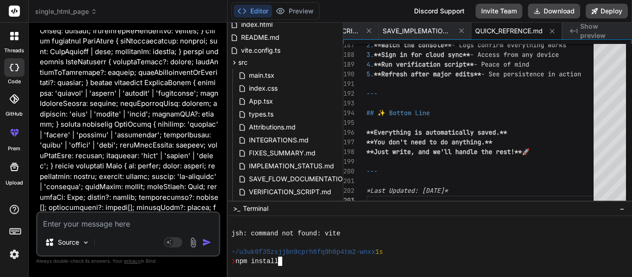
scroll to position [1250, 0]
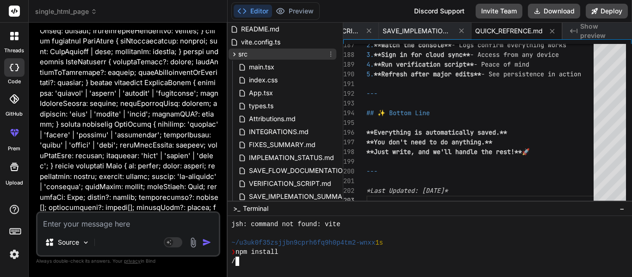
click at [243, 56] on span "src" at bounding box center [242, 54] width 9 height 9
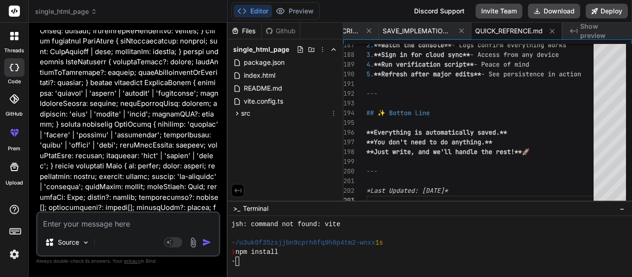
click at [335, 112] on icon at bounding box center [333, 113] width 7 height 7
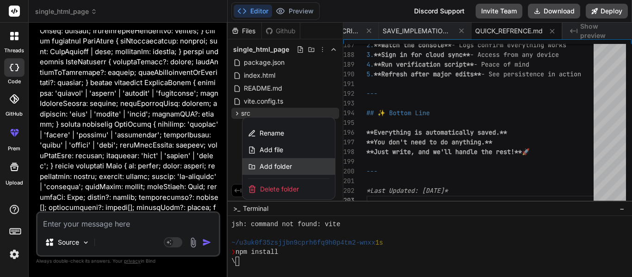
click at [282, 170] on span "Add folder" at bounding box center [276, 166] width 32 height 9
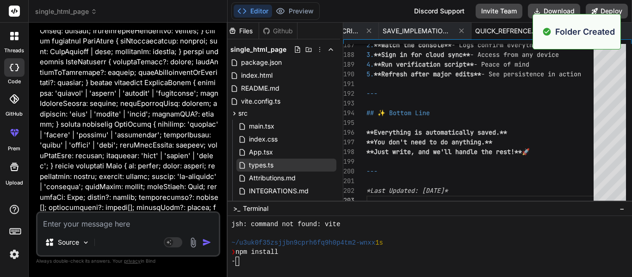
scroll to position [109, 3]
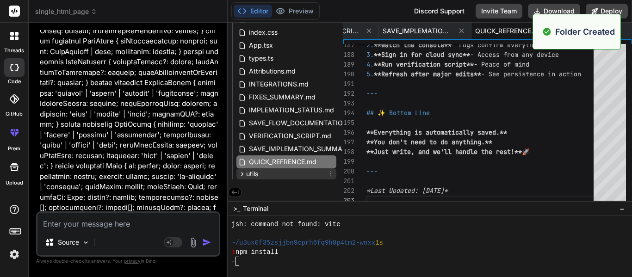
click at [329, 173] on icon at bounding box center [330, 173] width 7 height 7
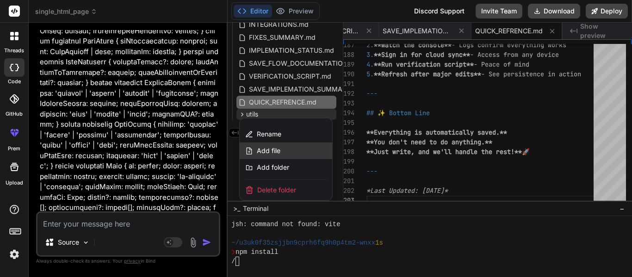
click at [278, 150] on span "Add file" at bounding box center [269, 150] width 24 height 9
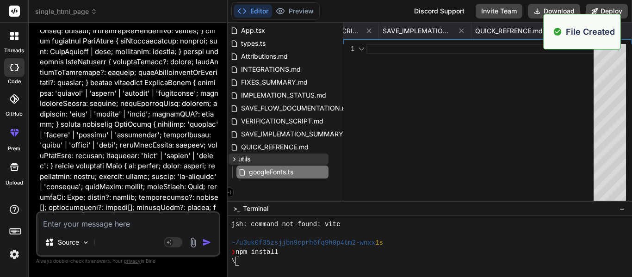
scroll to position [0, 1076]
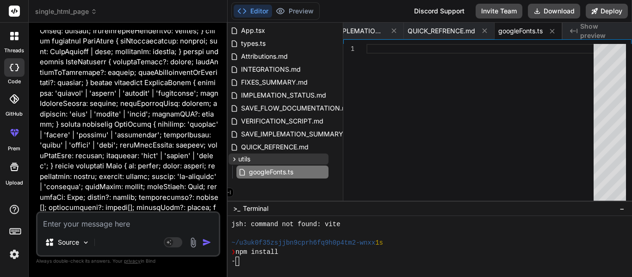
click at [462, 69] on div at bounding box center [483, 125] width 233 height 162
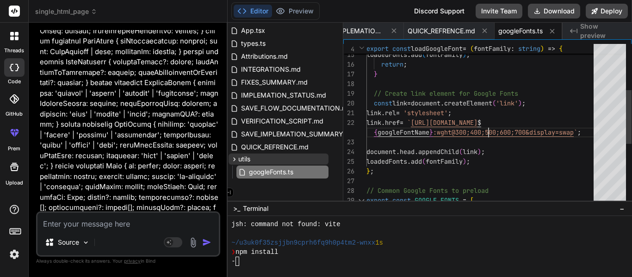
click at [488, 123] on div "return ; } loadedFonts . add ( fontFamily ) ; if ( existingLink ) { // Create l…" at bounding box center [483, 147] width 233 height 486
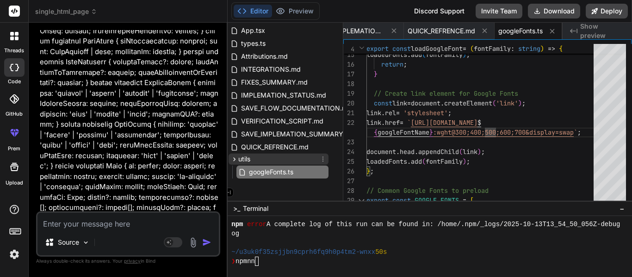
click at [326, 159] on div "utils" at bounding box center [279, 159] width 100 height 11
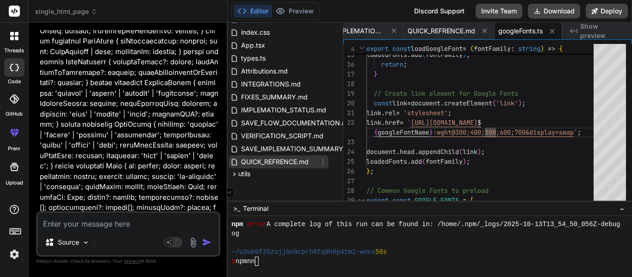
click at [322, 159] on icon at bounding box center [322, 161] width 7 height 7
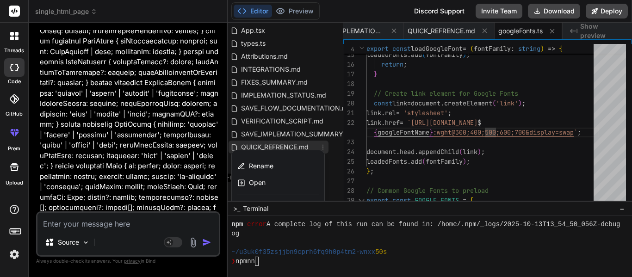
click at [332, 165] on div at bounding box center [430, 150] width 405 height 255
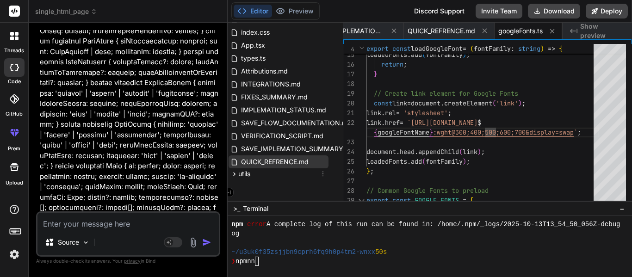
click at [320, 174] on icon at bounding box center [322, 173] width 7 height 7
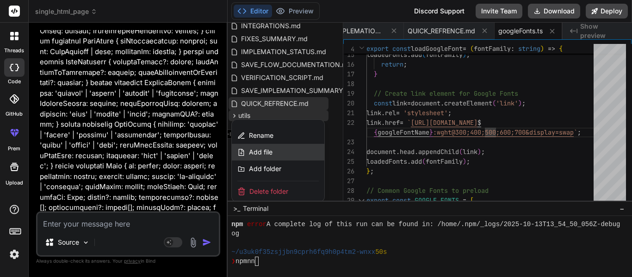
click at [264, 150] on span "Add file" at bounding box center [261, 152] width 24 height 9
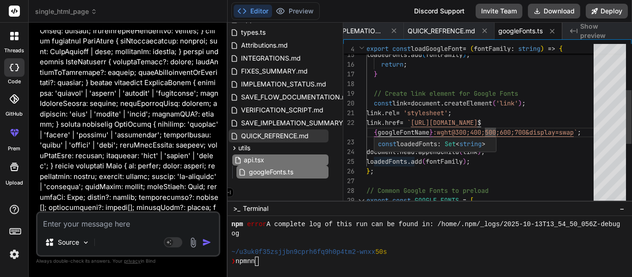
scroll to position [0, 1132]
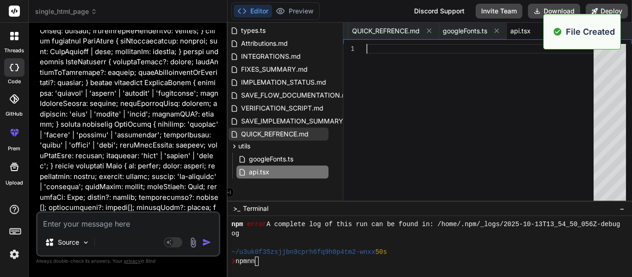
click at [437, 147] on div at bounding box center [483, 125] width 233 height 162
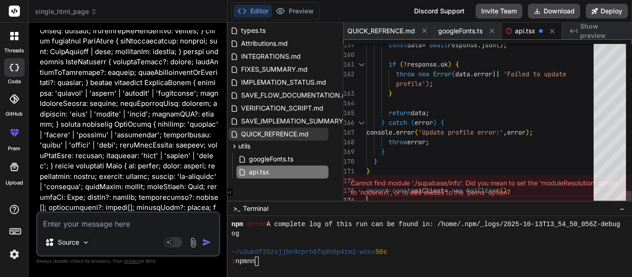
scroll to position [0, 1132]
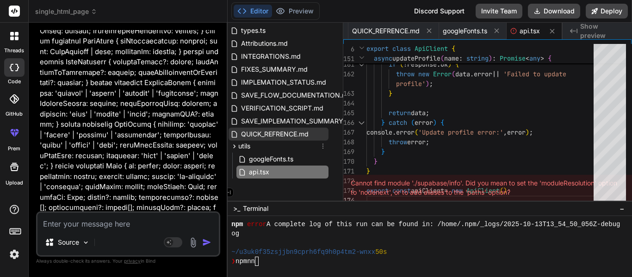
click at [323, 148] on icon at bounding box center [322, 146] width 7 height 7
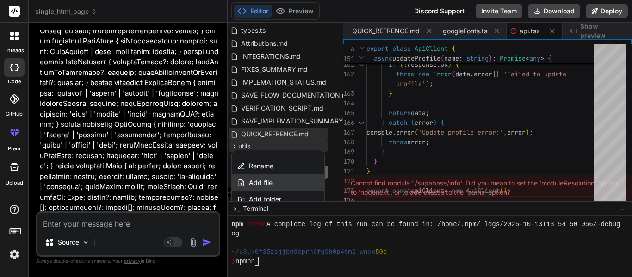
click at [284, 181] on div "Add file" at bounding box center [278, 182] width 93 height 17
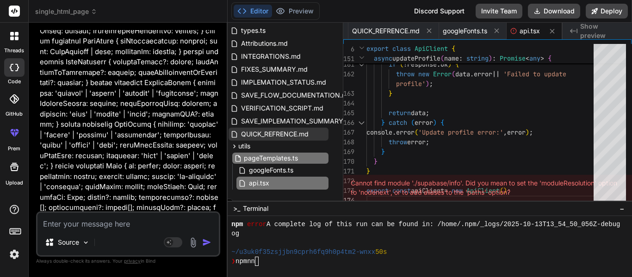
scroll to position [0, 1209]
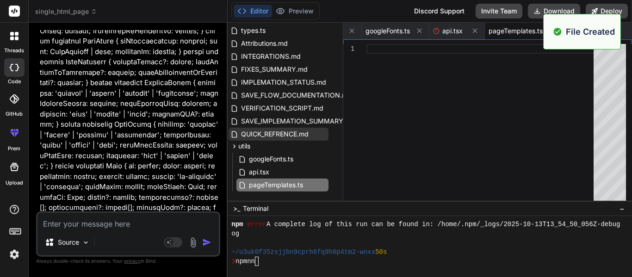
click at [475, 212] on div ">_ Terminal −" at bounding box center [430, 208] width 405 height 15
click at [418, 150] on div at bounding box center [483, 125] width 233 height 162
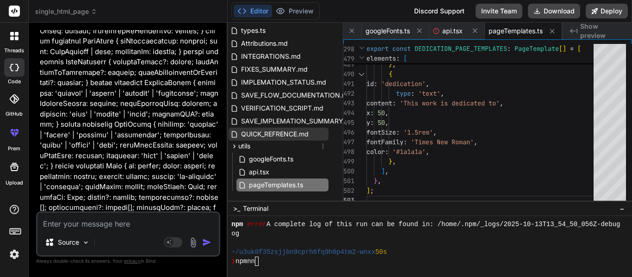
click at [320, 148] on icon at bounding box center [322, 146] width 7 height 7
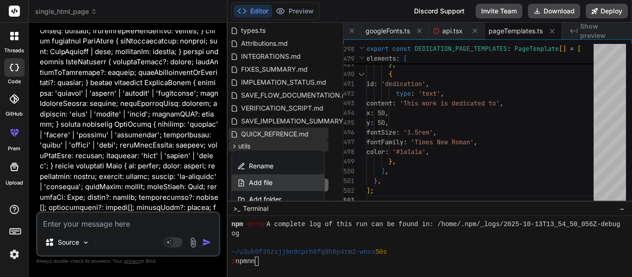
click at [276, 180] on div "Add file" at bounding box center [278, 182] width 93 height 17
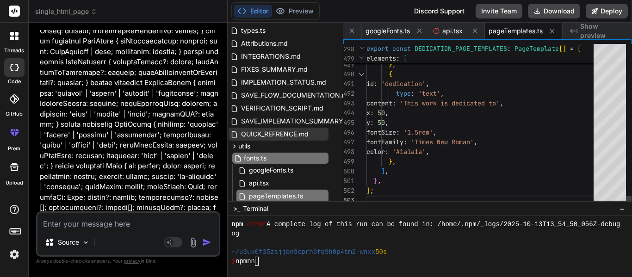
scroll to position [0, 1264]
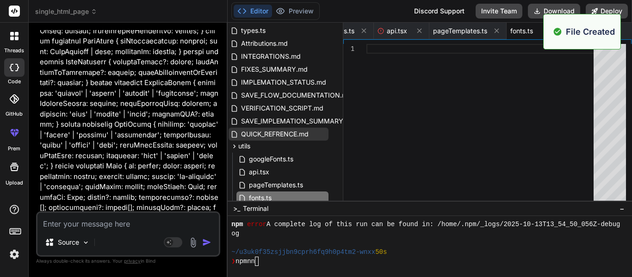
click at [451, 111] on div at bounding box center [483, 125] width 233 height 162
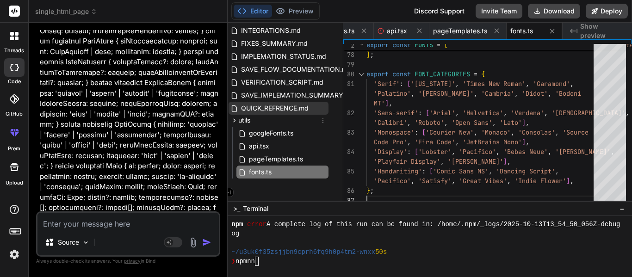
scroll to position [162, 11]
click at [323, 119] on icon at bounding box center [323, 120] width 1 height 5
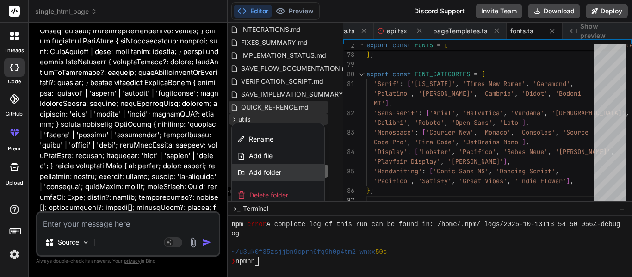
click at [271, 175] on span "Add folder" at bounding box center [265, 172] width 32 height 9
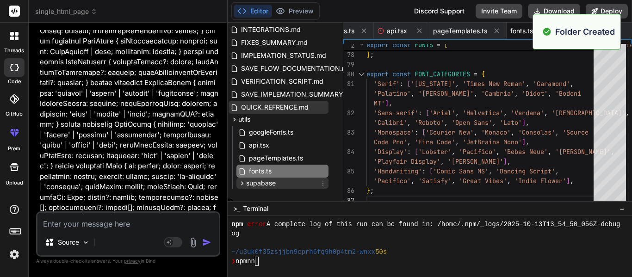
click at [319, 181] on icon at bounding box center [322, 183] width 7 height 7
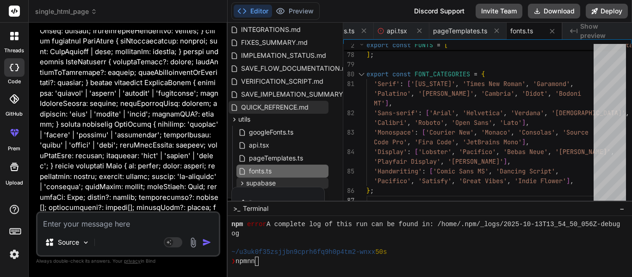
drag, startPoint x: 342, startPoint y: 164, endPoint x: 346, endPoint y: 206, distance: 42.3
click at [346, 206] on div at bounding box center [430, 150] width 405 height 255
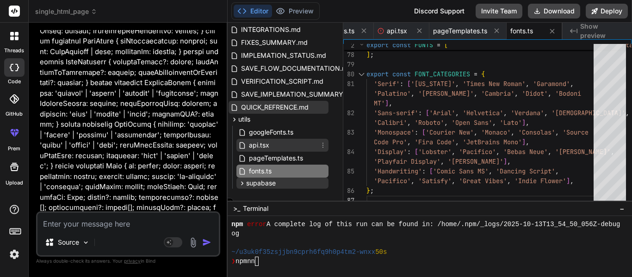
click at [288, 140] on div "api.tsx" at bounding box center [283, 145] width 92 height 13
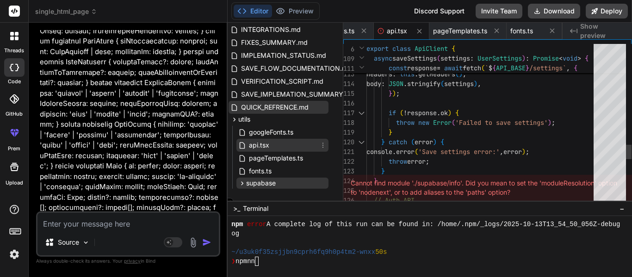
scroll to position [174, 11]
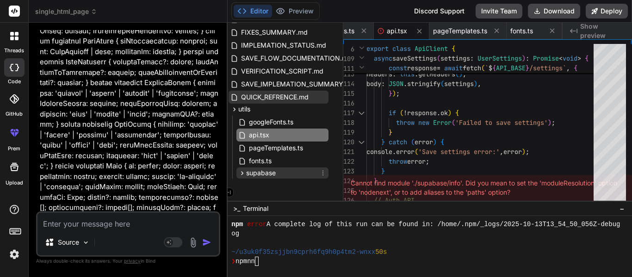
click at [322, 173] on icon at bounding box center [322, 172] width 7 height 7
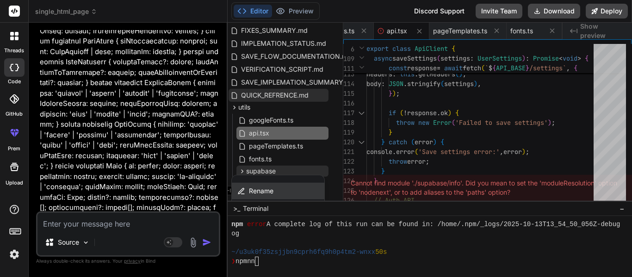
scroll to position [232, 11]
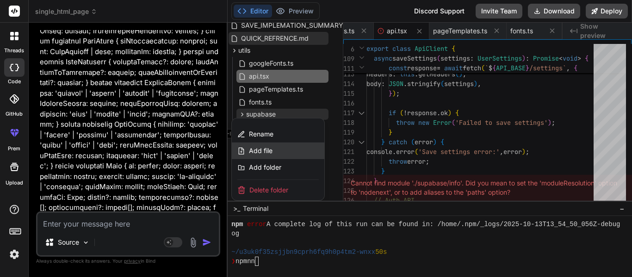
click at [256, 152] on span "Add file" at bounding box center [261, 150] width 24 height 9
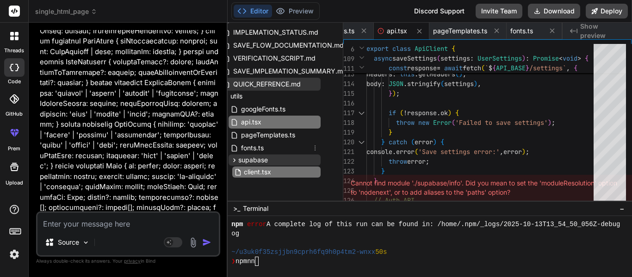
scroll to position [0, 1320]
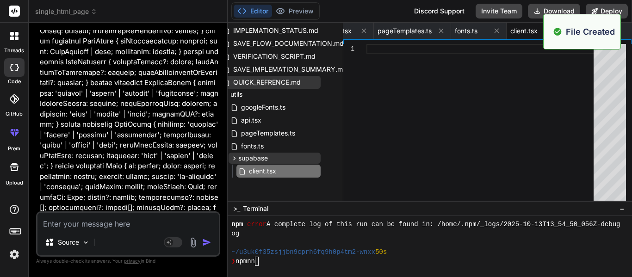
click at [400, 136] on div at bounding box center [483, 125] width 233 height 162
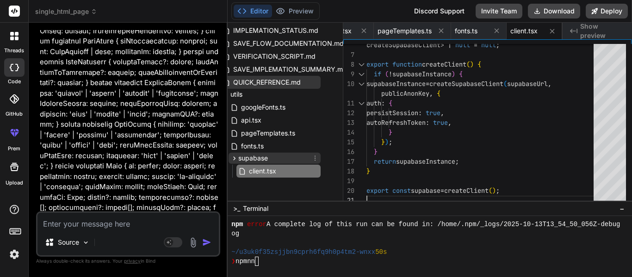
click at [314, 158] on icon at bounding box center [315, 158] width 7 height 7
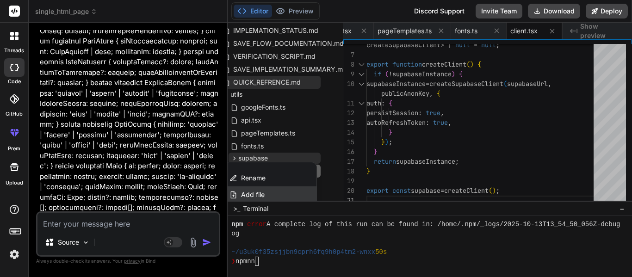
click at [266, 193] on div "Add file" at bounding box center [270, 195] width 93 height 17
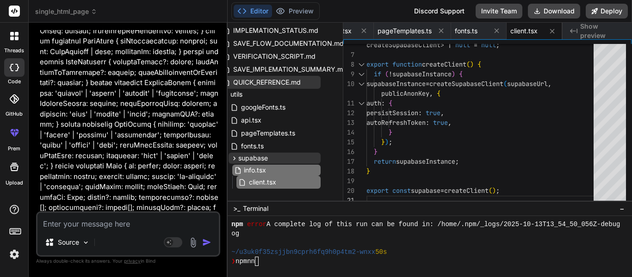
scroll to position [0, 1375]
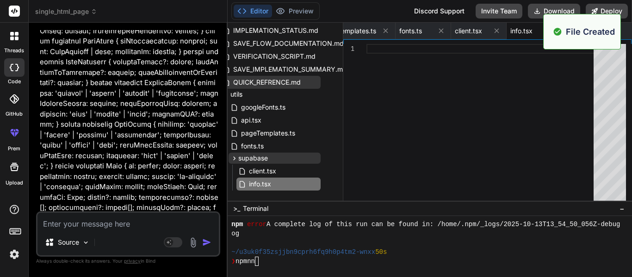
click at [418, 84] on div at bounding box center [483, 125] width 233 height 162
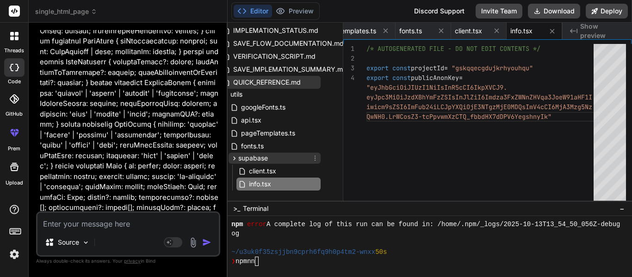
click at [235, 159] on icon at bounding box center [235, 159] width 8 height 8
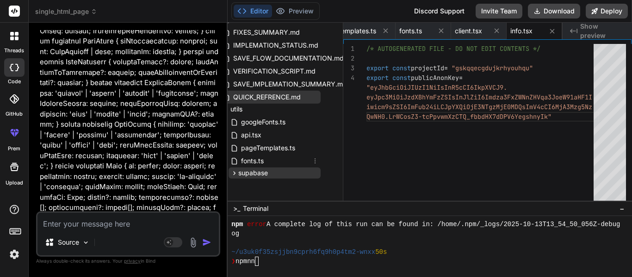
scroll to position [174, 19]
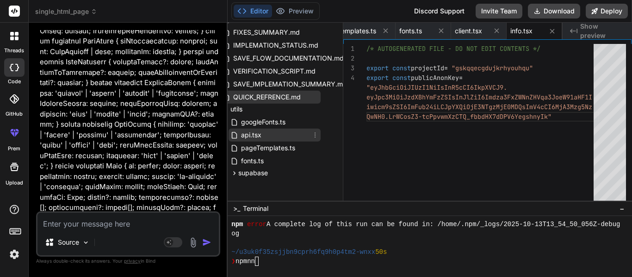
click at [274, 135] on div "api.tsx" at bounding box center [275, 135] width 92 height 13
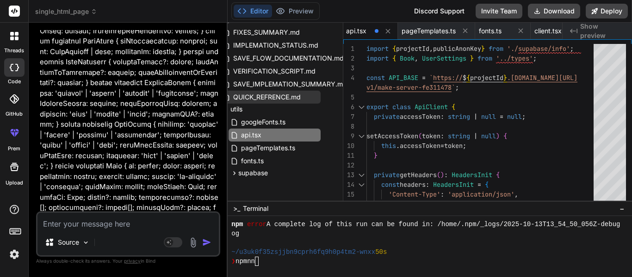
click at [395, 216] on div at bounding box center [430, 246] width 405 height 61
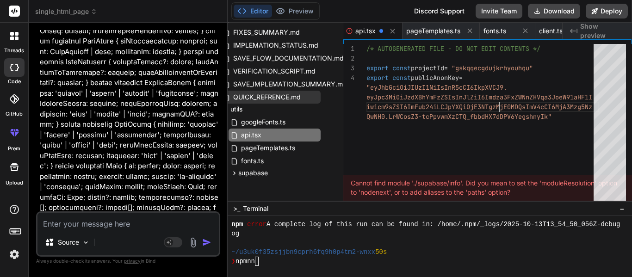
click at [502, 100] on div "/* AUTOGENERATED FILE - DO NOT EDIT CONTENTS */ export const projectId = "gskqq…" at bounding box center [483, 125] width 233 height 162
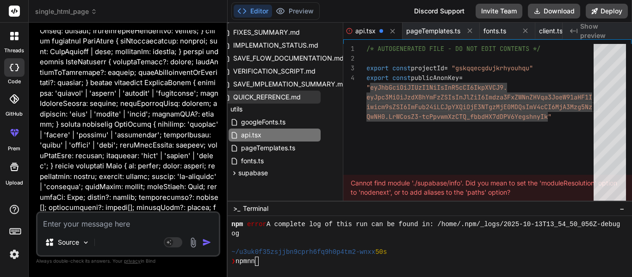
click at [491, 94] on div "/* AUTOGENERATED FILE - DO NOT EDIT CONTENTS */ export const projectId = "gskqq…" at bounding box center [483, 125] width 233 height 162
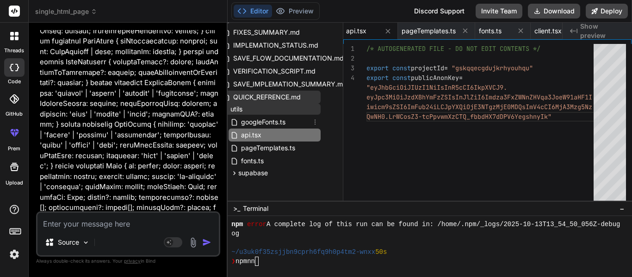
click at [242, 108] on span "utils" at bounding box center [237, 109] width 12 height 9
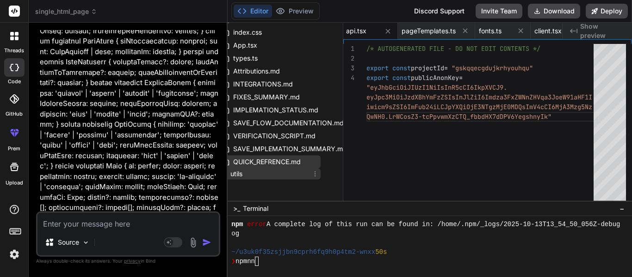
click at [253, 169] on div "utils" at bounding box center [271, 173] width 100 height 11
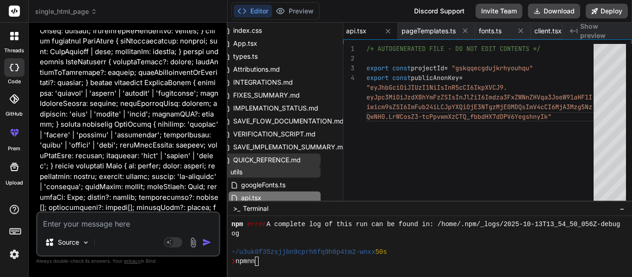
scroll to position [174, 19]
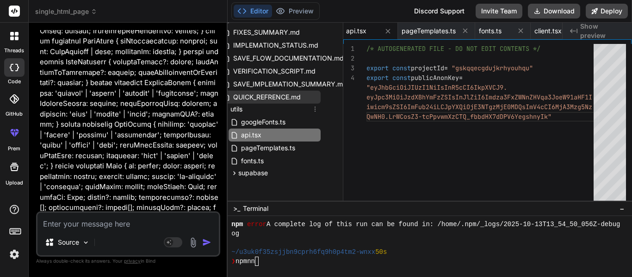
click at [312, 106] on icon at bounding box center [315, 109] width 7 height 7
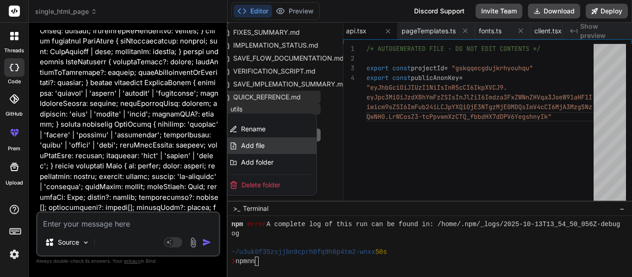
click at [274, 142] on div "Add file" at bounding box center [270, 145] width 93 height 17
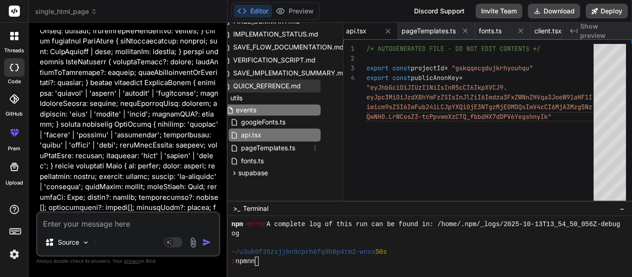
scroll to position [0, 1431]
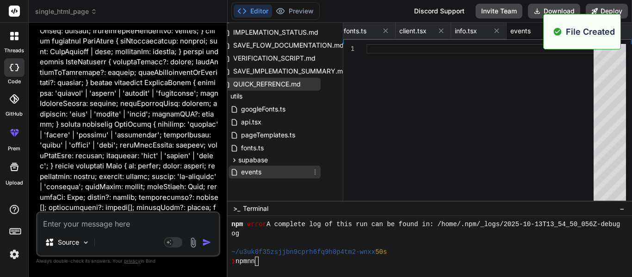
click at [312, 170] on icon at bounding box center [315, 171] width 7 height 7
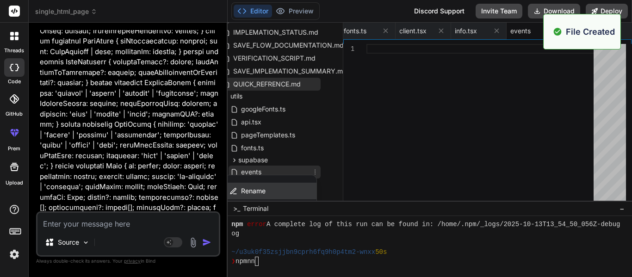
scroll to position [227, 19]
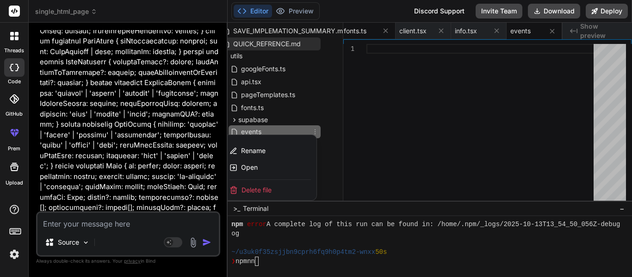
click at [272, 186] on div "Delete file" at bounding box center [270, 190] width 93 height 20
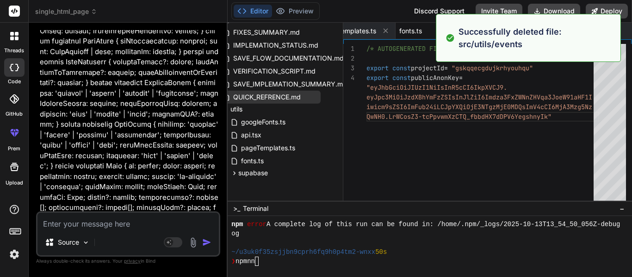
scroll to position [0, 1375]
click at [312, 110] on icon at bounding box center [315, 109] width 7 height 7
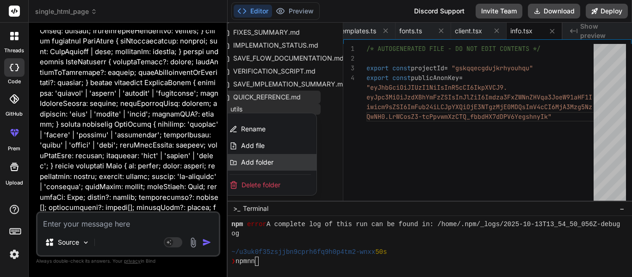
click at [263, 159] on span "Add folder" at bounding box center [257, 162] width 32 height 9
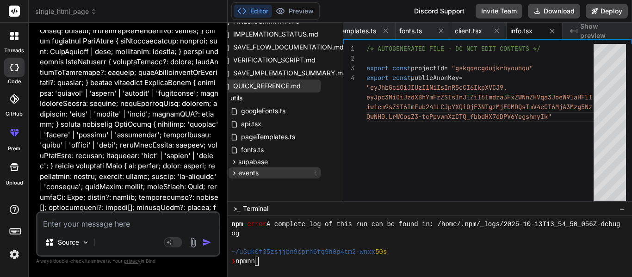
click at [313, 170] on icon at bounding box center [315, 172] width 7 height 7
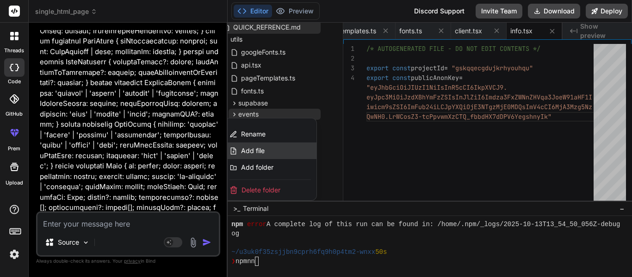
click at [251, 149] on span "Add file" at bounding box center [253, 150] width 24 height 9
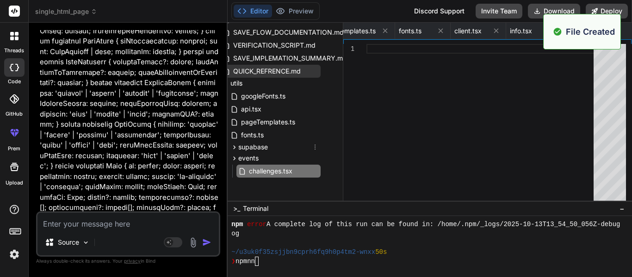
scroll to position [0, 1442]
click at [398, 100] on div at bounding box center [483, 125] width 233 height 162
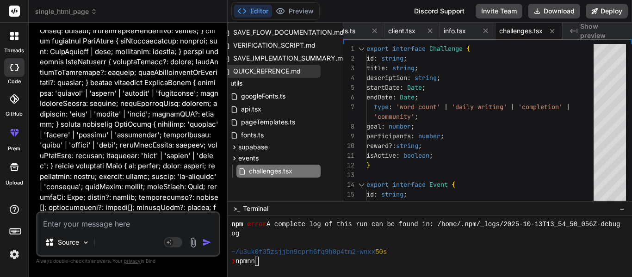
click at [587, 33] on span "Show preview" at bounding box center [602, 31] width 44 height 19
click at [100, 221] on textarea at bounding box center [127, 221] width 181 height 17
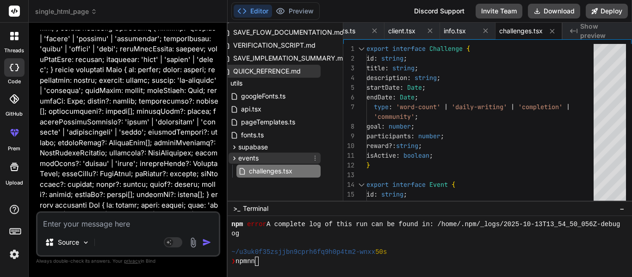
click at [247, 157] on span "events" at bounding box center [248, 158] width 20 height 9
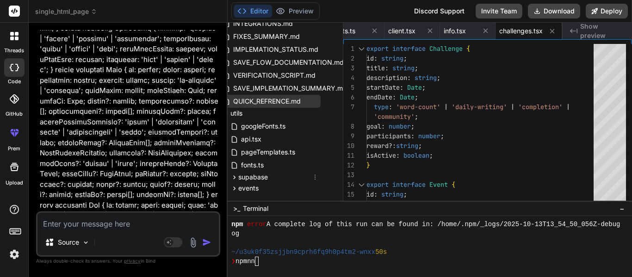
scroll to position [164, 16]
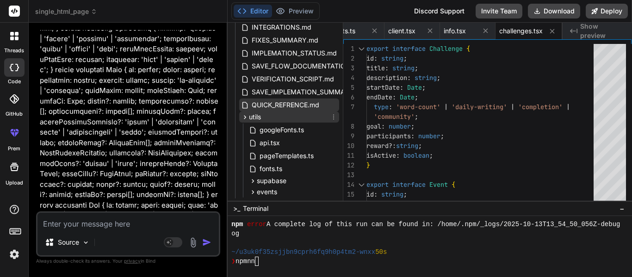
click at [247, 117] on icon at bounding box center [245, 117] width 8 height 8
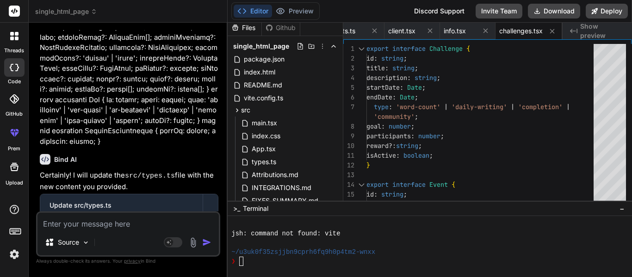
scroll to position [0, 0]
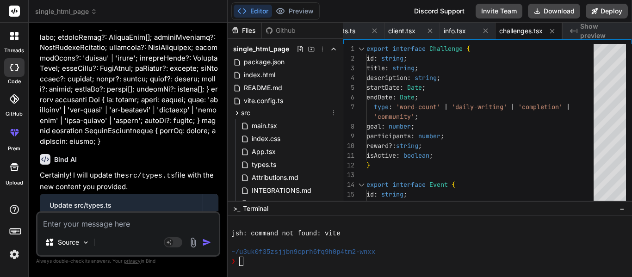
click at [332, 113] on icon at bounding box center [333, 112] width 7 height 7
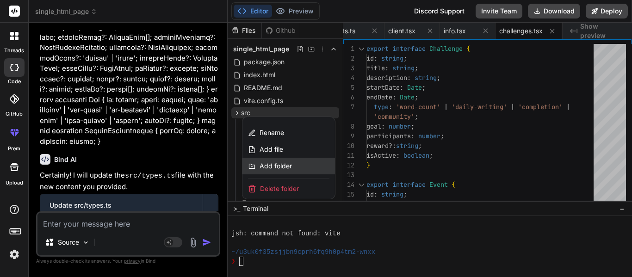
click at [280, 166] on span "Add folder" at bounding box center [276, 166] width 32 height 9
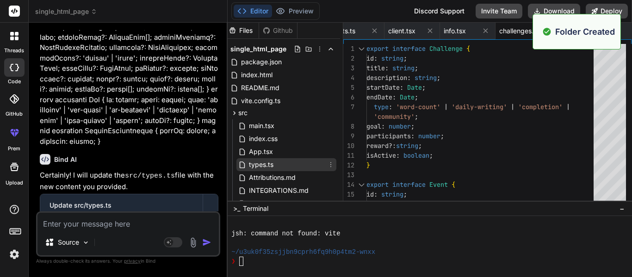
scroll to position [120, 3]
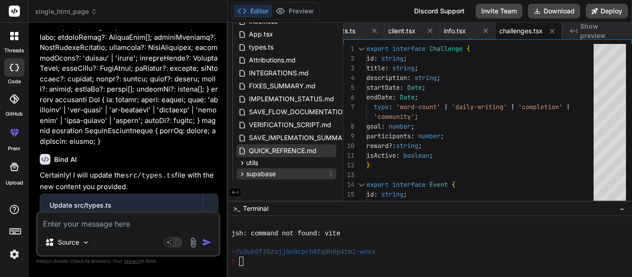
click at [330, 173] on icon at bounding box center [330, 173] width 7 height 7
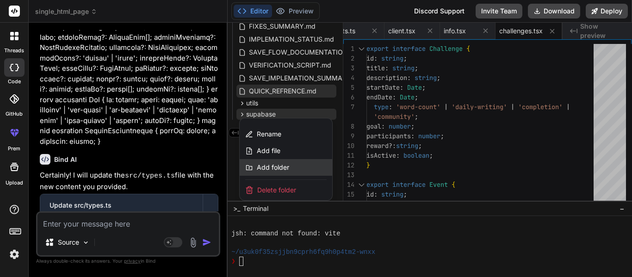
click at [280, 170] on span "Add folder" at bounding box center [273, 167] width 32 height 9
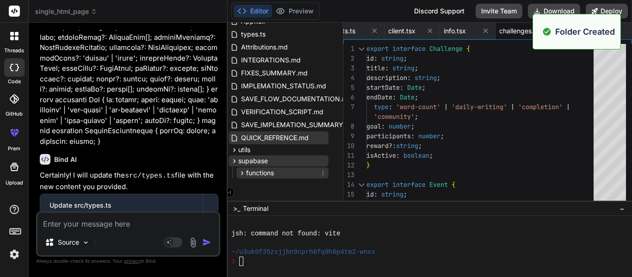
click at [321, 172] on icon at bounding box center [322, 172] width 7 height 7
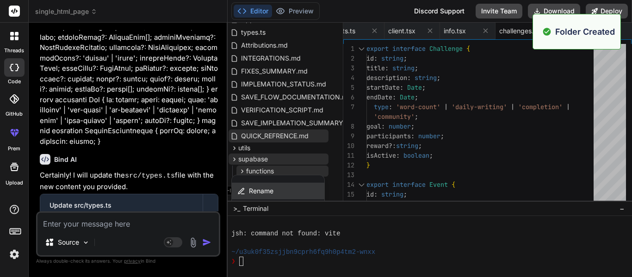
scroll to position [192, 11]
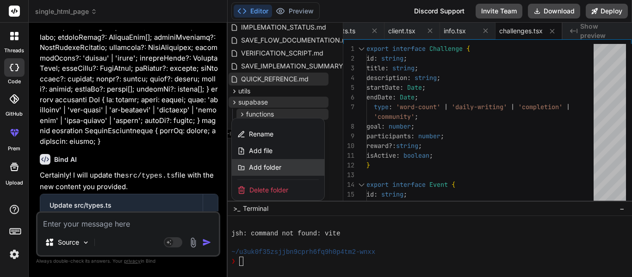
click at [269, 163] on span "Add folder" at bounding box center [265, 167] width 32 height 9
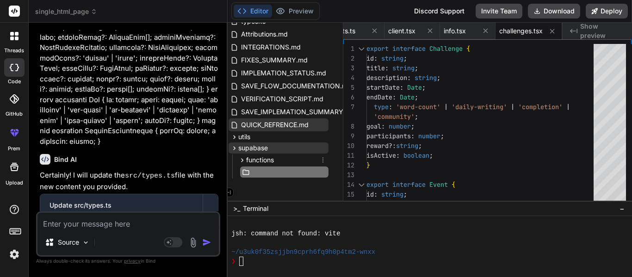
scroll to position [146, 19]
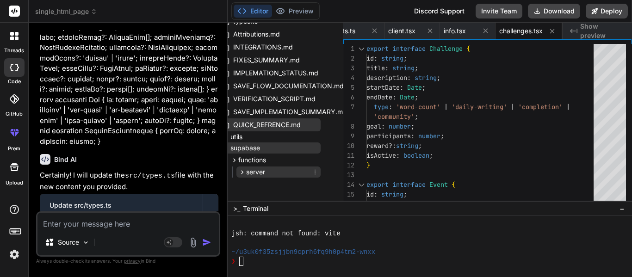
click at [315, 171] on icon at bounding box center [315, 171] width 7 height 7
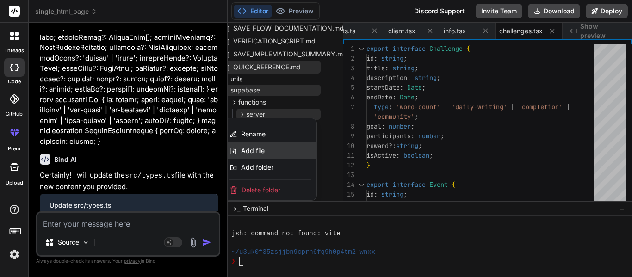
click at [249, 147] on span "Add file" at bounding box center [253, 150] width 24 height 9
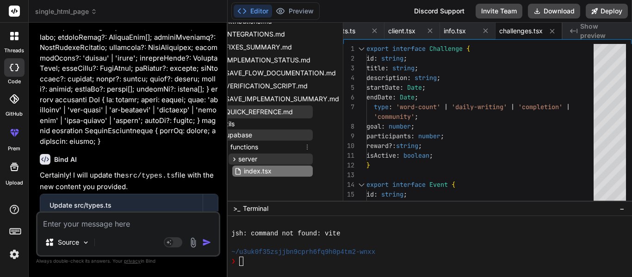
scroll to position [159, 24]
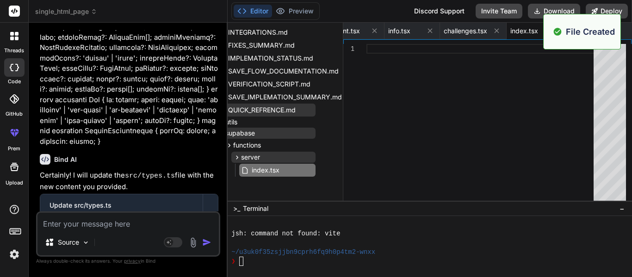
click at [403, 106] on div at bounding box center [483, 125] width 233 height 162
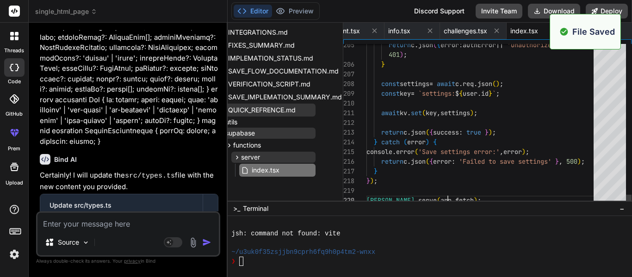
scroll to position [0, 1498]
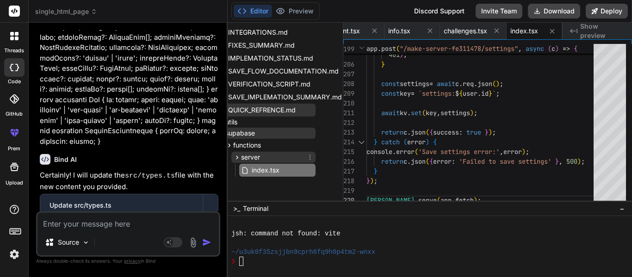
click at [308, 156] on icon at bounding box center [309, 157] width 7 height 7
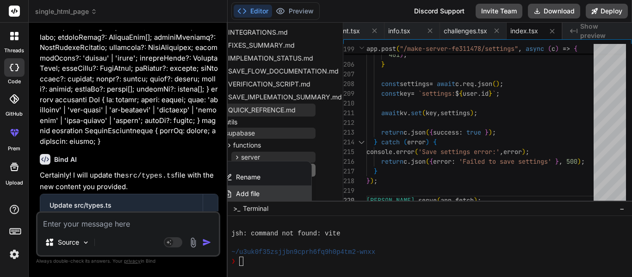
click at [255, 191] on span "Add file" at bounding box center [248, 193] width 24 height 9
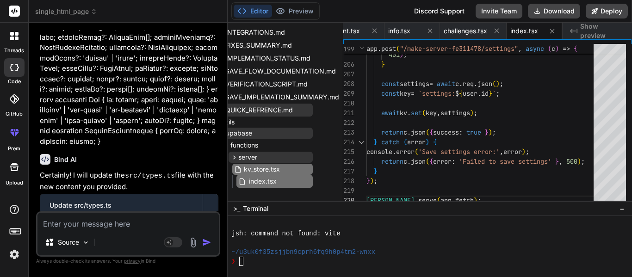
scroll to position [159, 24]
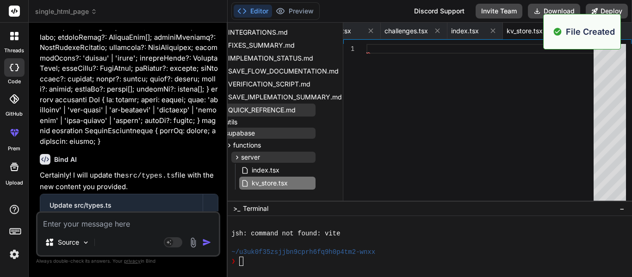
click at [397, 108] on div at bounding box center [483, 125] width 233 height 162
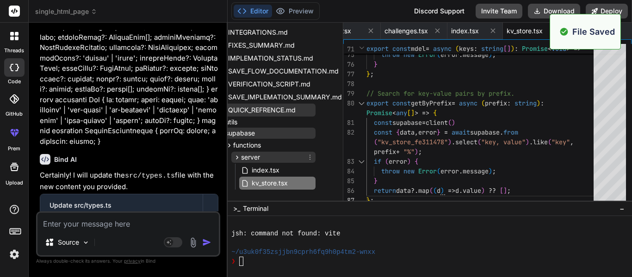
scroll to position [159, 0]
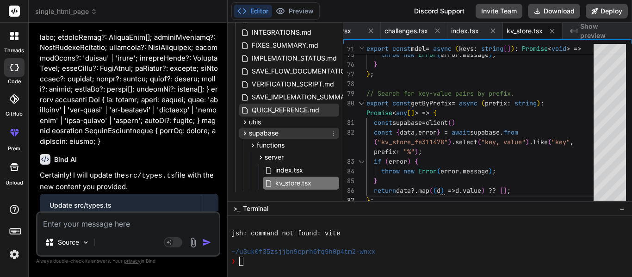
click at [246, 134] on icon at bounding box center [245, 134] width 8 height 8
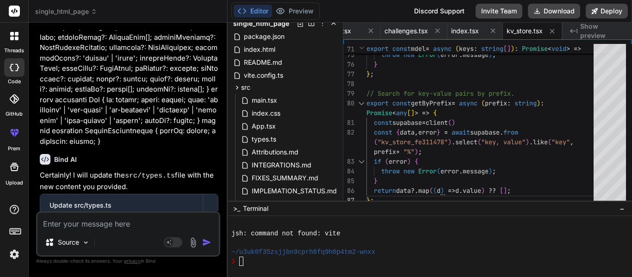
scroll to position [12, 0]
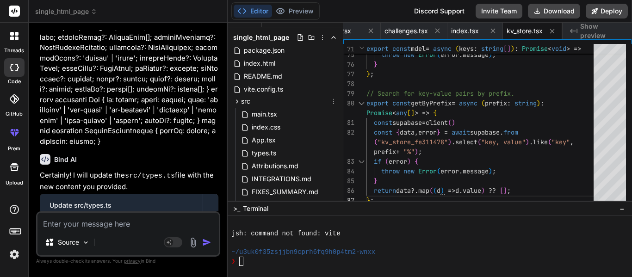
click at [332, 100] on icon at bounding box center [333, 101] width 7 height 7
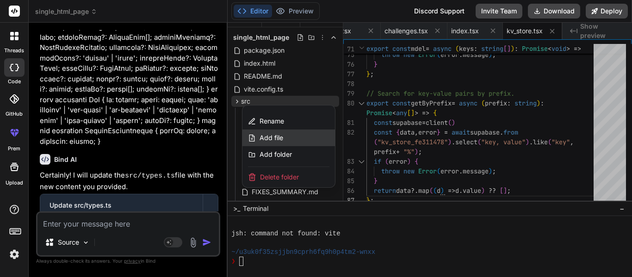
click at [281, 145] on div "Add file" at bounding box center [289, 138] width 93 height 17
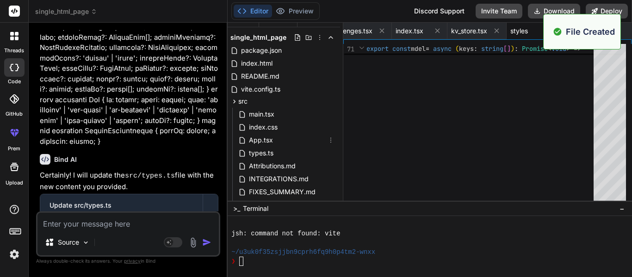
scroll to position [133, 3]
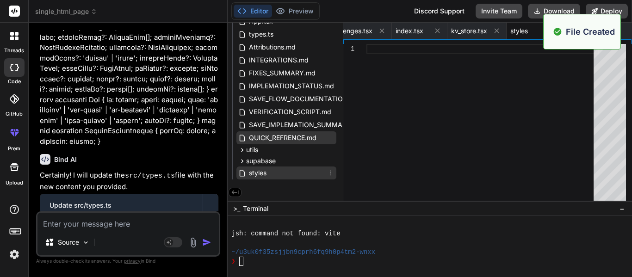
click at [328, 173] on icon at bounding box center [330, 172] width 7 height 7
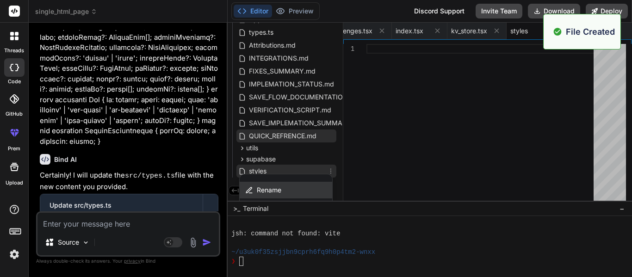
scroll to position [174, 3]
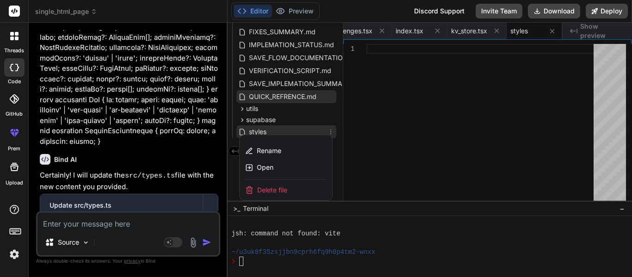
click at [274, 182] on div "Delete file" at bounding box center [286, 190] width 93 height 20
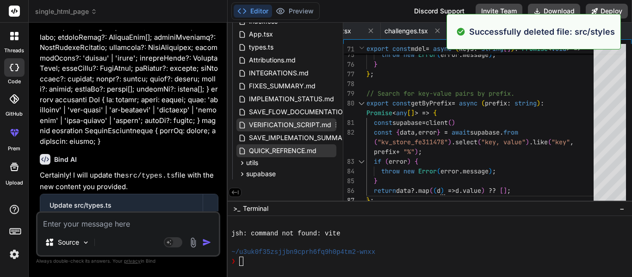
scroll to position [0, 3]
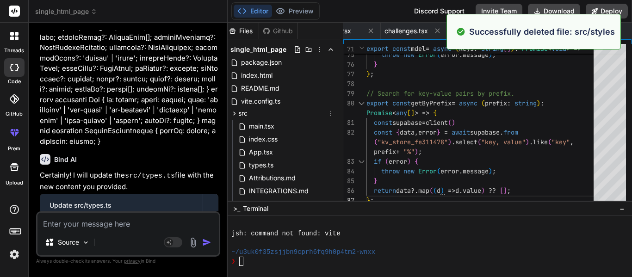
click at [330, 115] on icon at bounding box center [330, 113] width 7 height 7
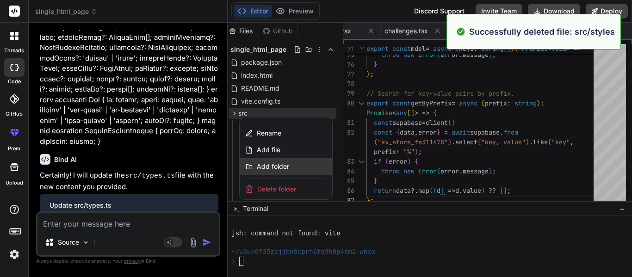
click at [275, 163] on span "Add folder" at bounding box center [273, 166] width 32 height 9
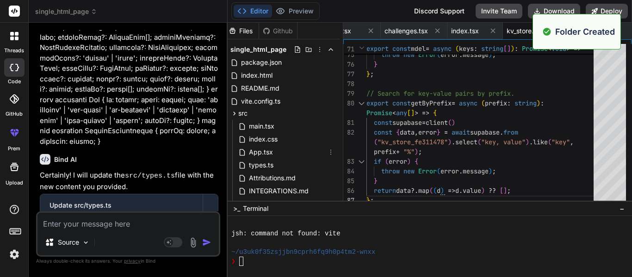
scroll to position [131, 3]
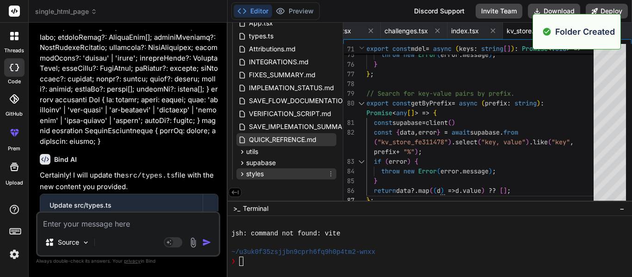
click at [327, 174] on icon at bounding box center [330, 173] width 7 height 7
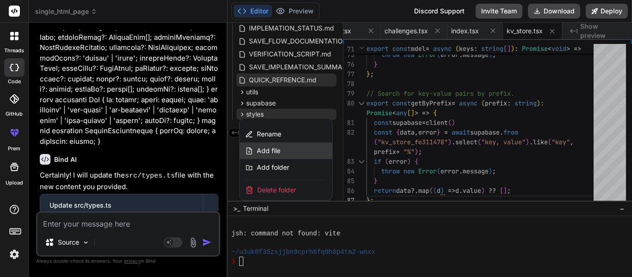
click at [271, 153] on span "Add file" at bounding box center [269, 150] width 24 height 9
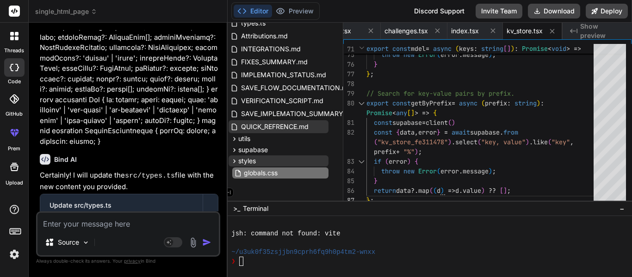
scroll to position [0, 1614]
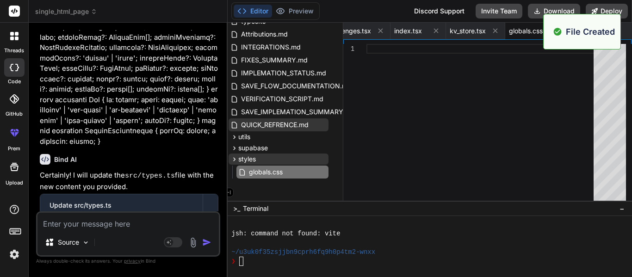
click at [522, 103] on div at bounding box center [483, 125] width 233 height 162
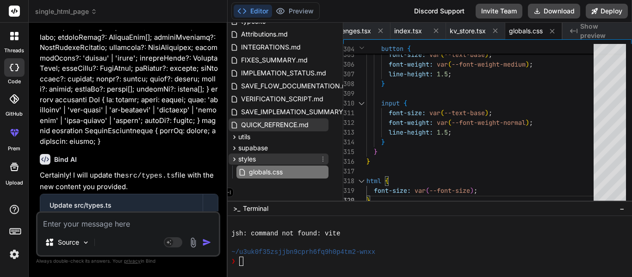
click at [251, 156] on span "styles" at bounding box center [247, 159] width 18 height 9
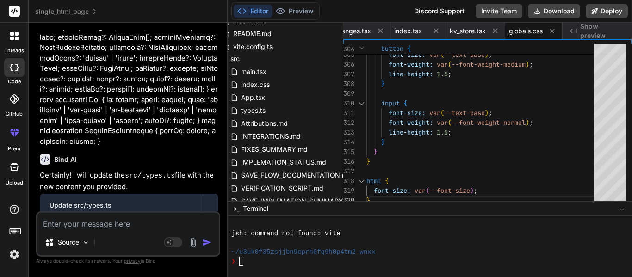
scroll to position [54, 11]
click at [320, 59] on icon at bounding box center [322, 59] width 7 height 7
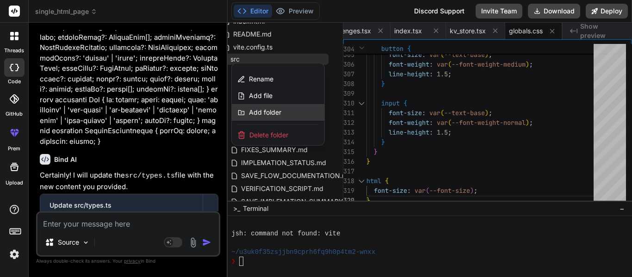
click at [268, 113] on span "Add folder" at bounding box center [265, 112] width 32 height 9
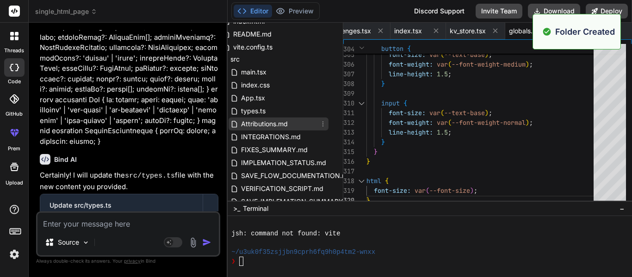
scroll to position [142, 11]
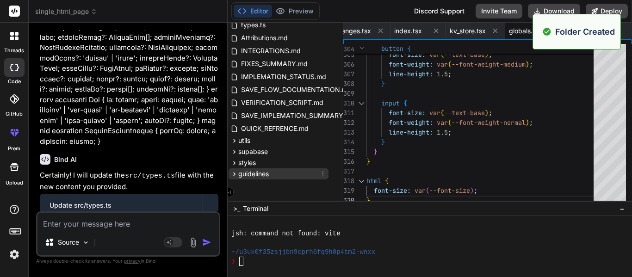
click at [319, 174] on icon at bounding box center [322, 173] width 7 height 7
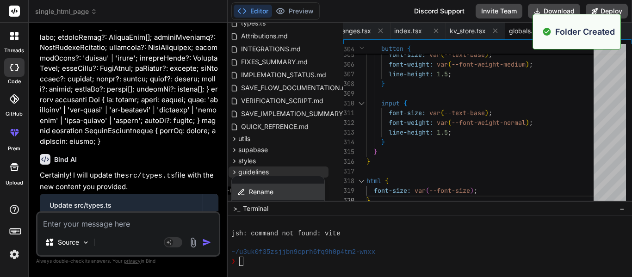
scroll to position [202, 11]
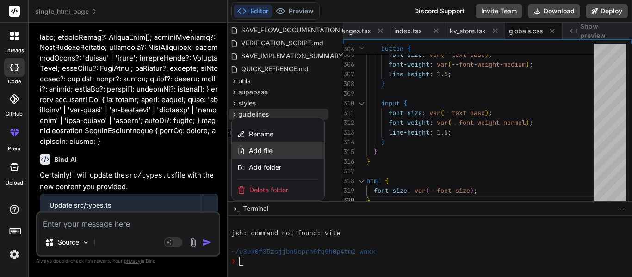
click at [264, 151] on span "Add file" at bounding box center [261, 150] width 24 height 9
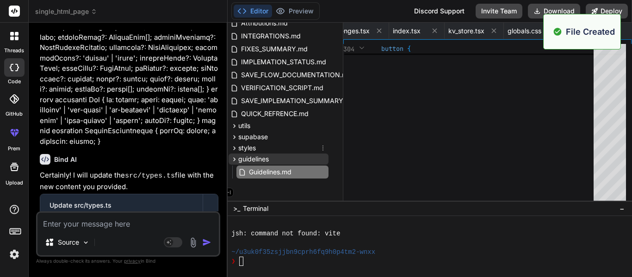
scroll to position [0, 1682]
click at [368, 142] on div at bounding box center [483, 125] width 233 height 162
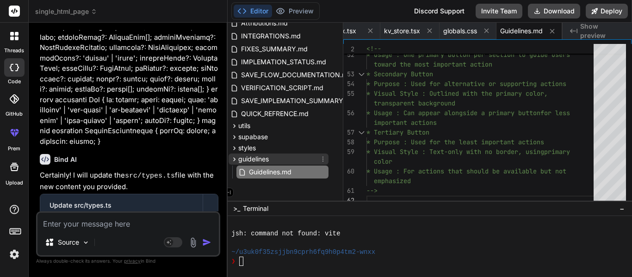
click at [267, 156] on span "guidelines" at bounding box center [253, 159] width 31 height 9
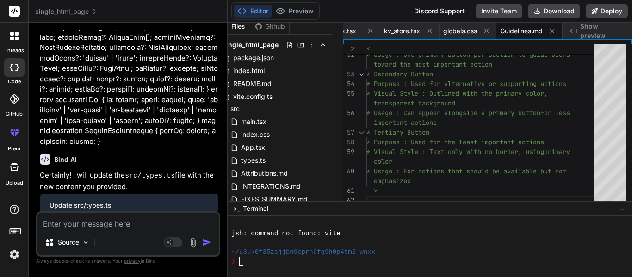
scroll to position [0, 11]
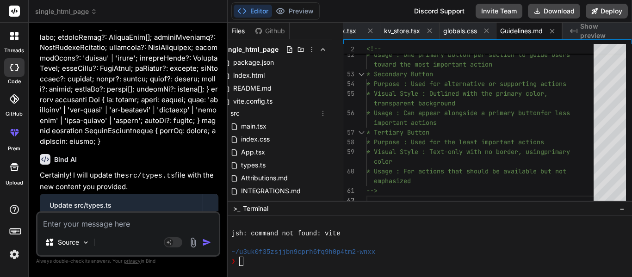
click at [323, 115] on icon at bounding box center [323, 113] width 1 height 5
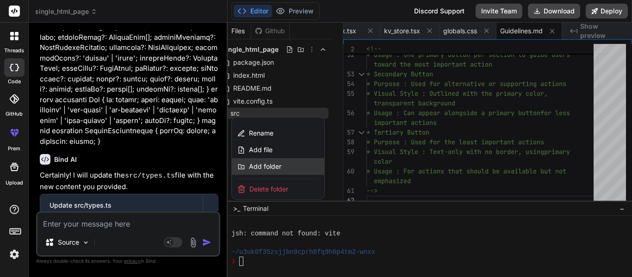
click at [260, 172] on div "Add folder" at bounding box center [278, 166] width 93 height 17
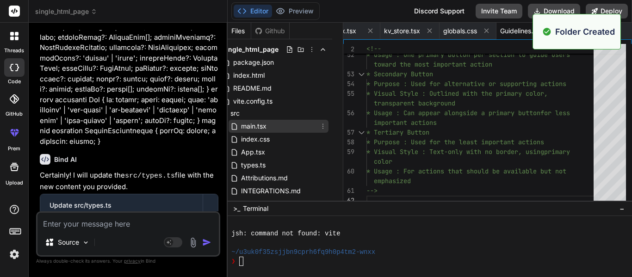
scroll to position [155, 11]
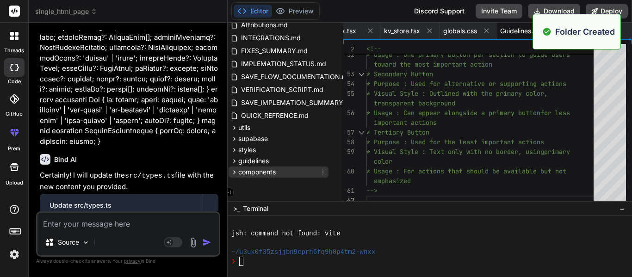
click at [321, 171] on icon at bounding box center [322, 171] width 7 height 7
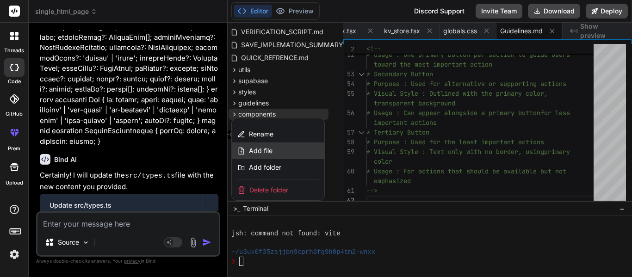
click at [266, 150] on span "Add file" at bounding box center [261, 150] width 24 height 9
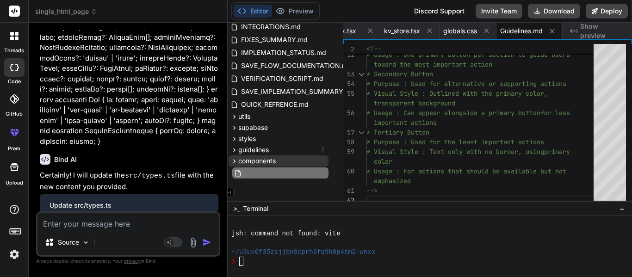
scroll to position [166, 11]
click at [322, 159] on icon at bounding box center [322, 160] width 7 height 7
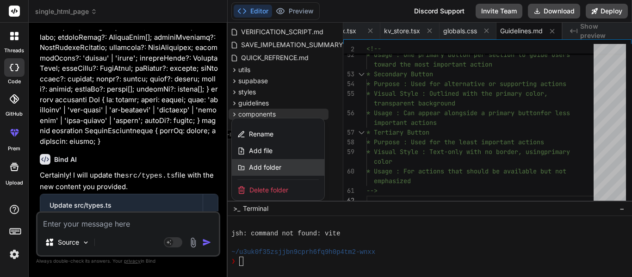
click at [269, 164] on span "Add folder" at bounding box center [265, 167] width 32 height 9
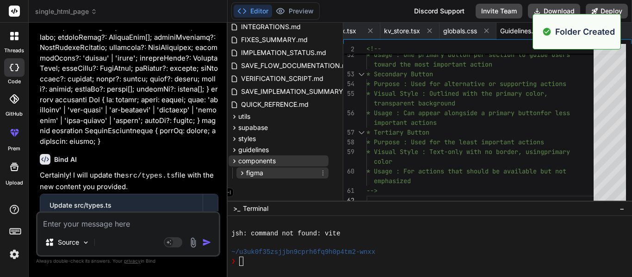
click at [279, 173] on div "figma" at bounding box center [283, 173] width 92 height 11
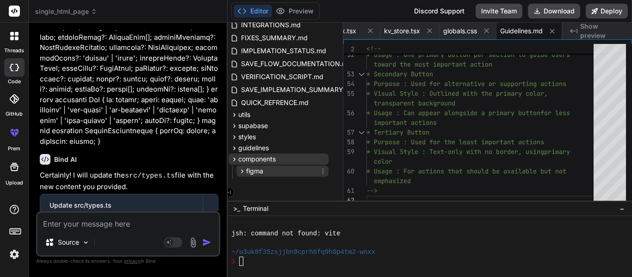
click at [323, 170] on icon at bounding box center [322, 171] width 7 height 7
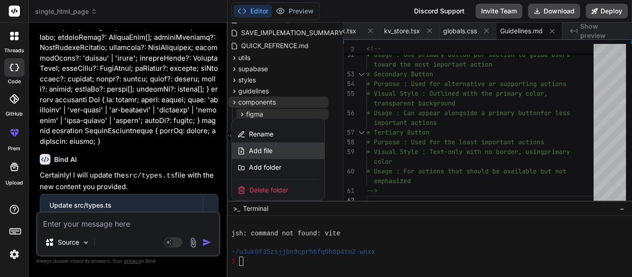
click at [260, 150] on span "Add file" at bounding box center [261, 150] width 24 height 9
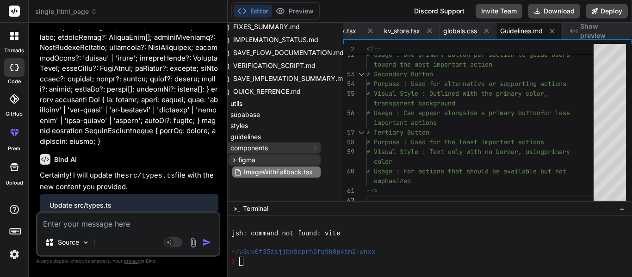
scroll to position [0, 1773]
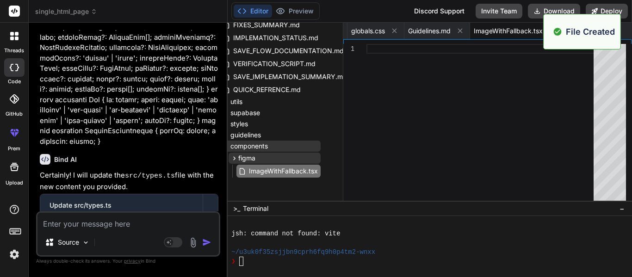
click at [375, 116] on div at bounding box center [483, 125] width 233 height 162
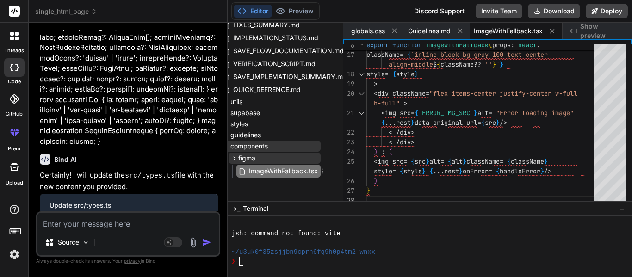
click at [260, 161] on div "figma" at bounding box center [275, 158] width 92 height 11
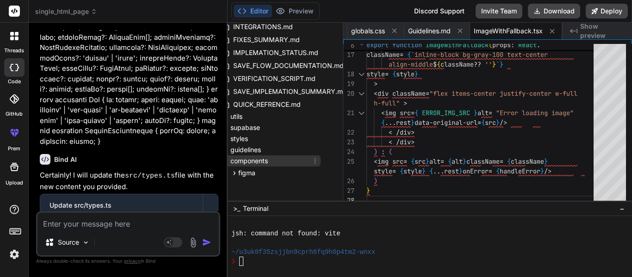
click at [312, 161] on icon at bounding box center [315, 160] width 7 height 7
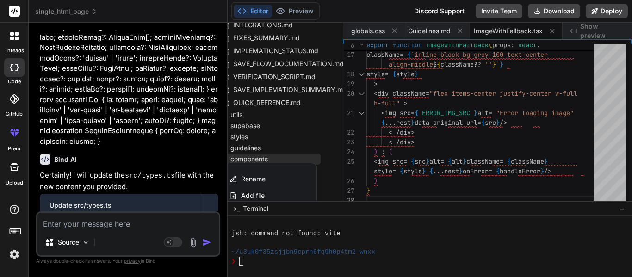
scroll to position [179, 19]
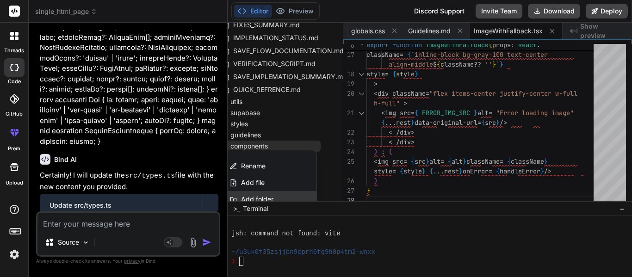
click at [253, 196] on span "Add folder" at bounding box center [257, 199] width 32 height 9
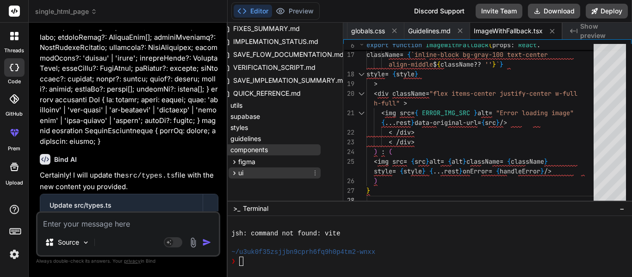
click at [312, 172] on icon at bounding box center [315, 172] width 7 height 7
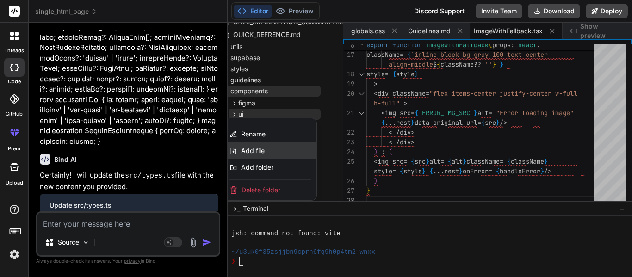
click at [255, 152] on span "Add file" at bounding box center [253, 150] width 24 height 9
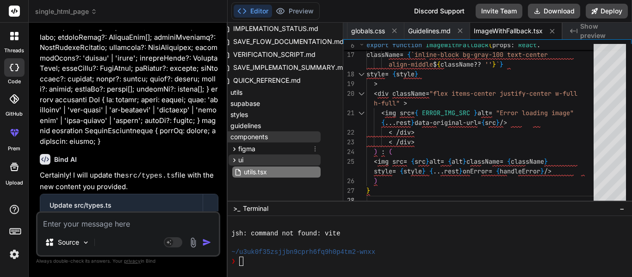
scroll to position [0, 1829]
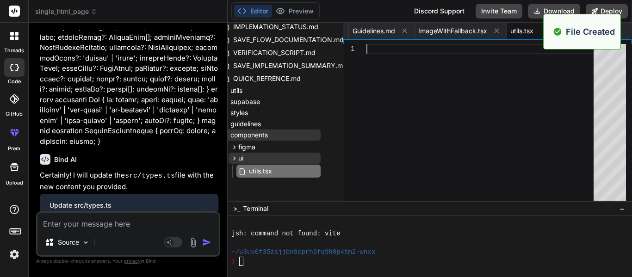
click at [373, 128] on div at bounding box center [483, 125] width 233 height 162
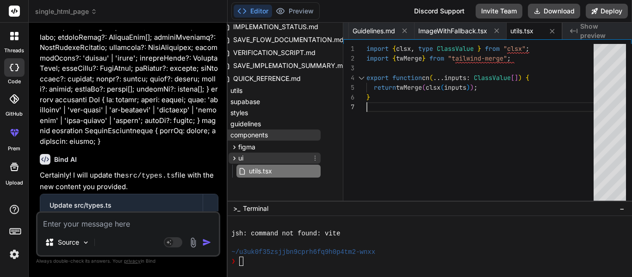
click at [313, 155] on icon at bounding box center [315, 158] width 7 height 7
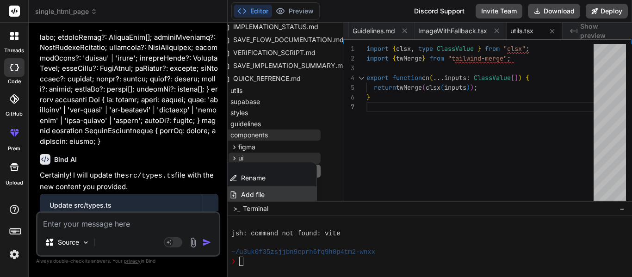
click at [255, 193] on span "Add file" at bounding box center [253, 194] width 24 height 9
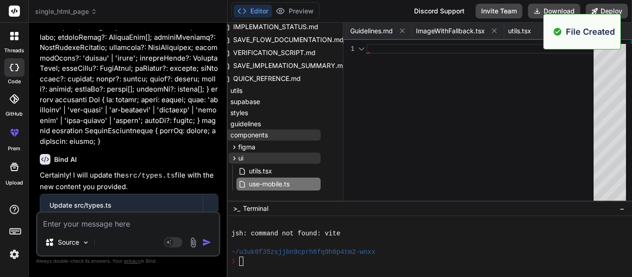
scroll to position [0, 1894]
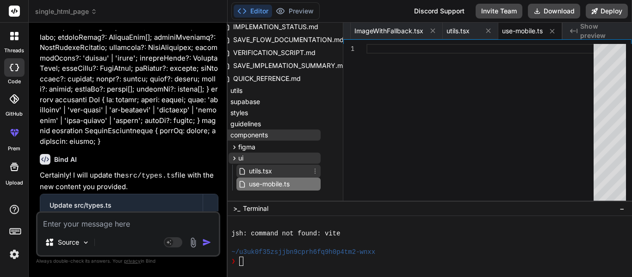
click at [312, 173] on icon at bounding box center [315, 171] width 7 height 7
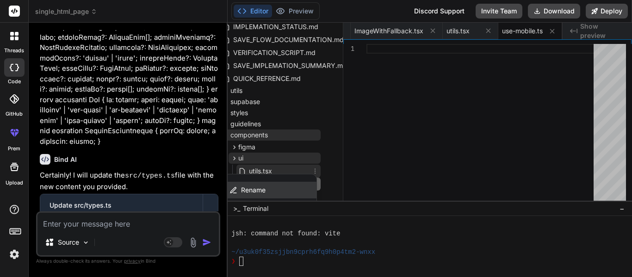
click at [273, 187] on div "Rename" at bounding box center [270, 190] width 93 height 17
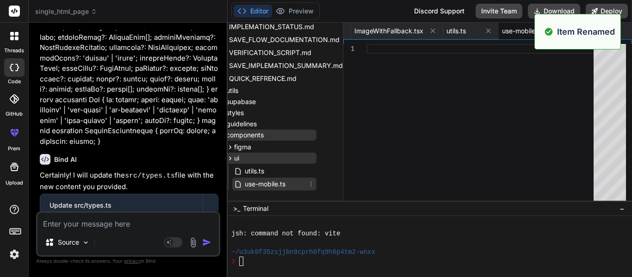
click at [275, 182] on span "use-mobile.ts" at bounding box center [265, 184] width 43 height 11
click at [437, 136] on div at bounding box center [483, 125] width 233 height 162
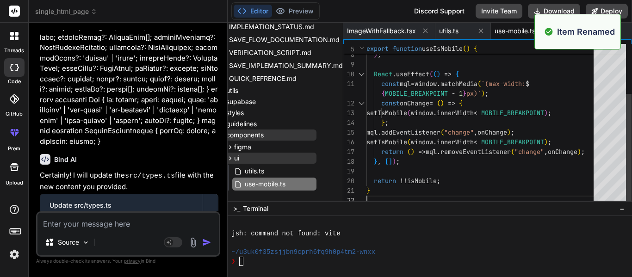
scroll to position [0, 1894]
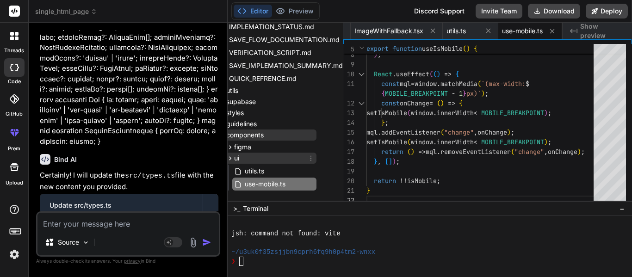
click at [307, 156] on icon at bounding box center [310, 158] width 7 height 7
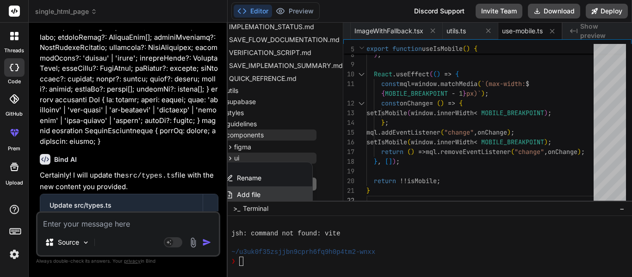
click at [265, 191] on div "Add file" at bounding box center [266, 195] width 93 height 17
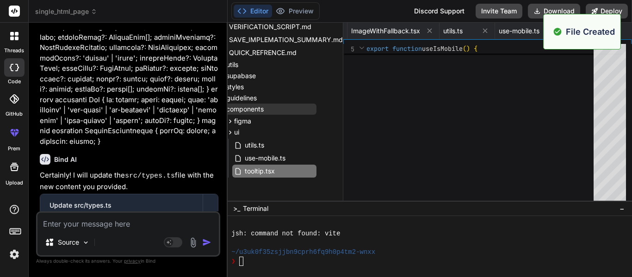
scroll to position [0, 1949]
click at [409, 113] on div at bounding box center [483, 125] width 233 height 162
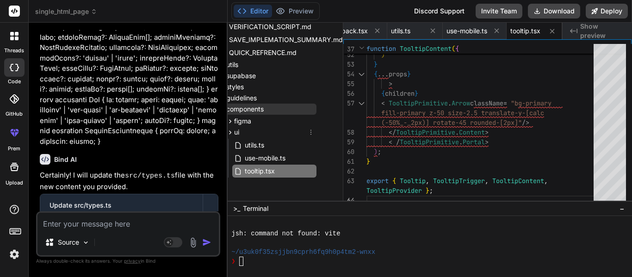
click at [312, 134] on icon at bounding box center [310, 132] width 7 height 7
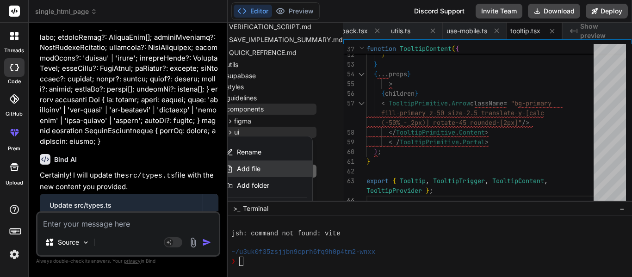
click at [250, 169] on span "Add file" at bounding box center [249, 168] width 24 height 9
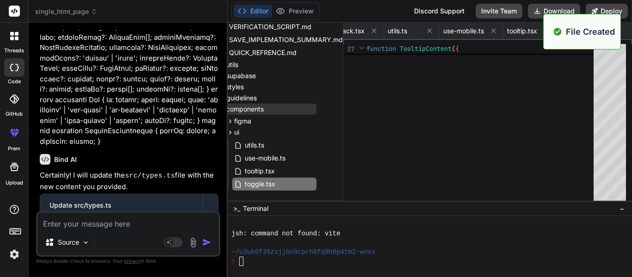
scroll to position [0, 2005]
click at [485, 160] on div at bounding box center [483, 125] width 233 height 162
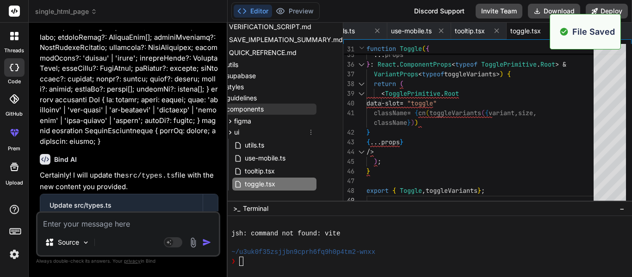
click at [309, 133] on icon at bounding box center [310, 132] width 7 height 7
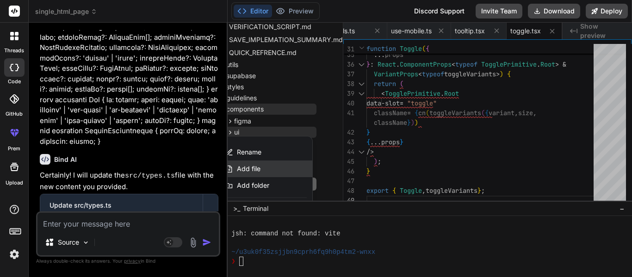
click at [274, 173] on div "Add file" at bounding box center [266, 169] width 93 height 17
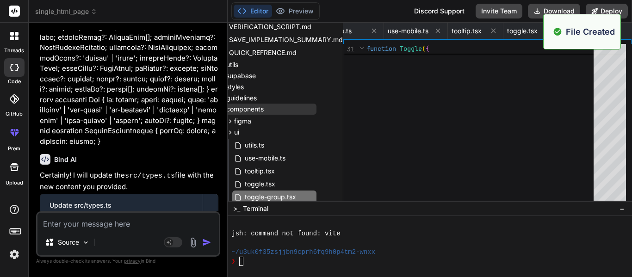
scroll to position [0, 2079]
click at [513, 108] on div at bounding box center [483, 125] width 233 height 162
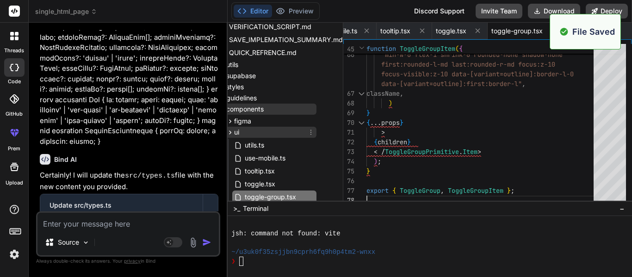
scroll to position [244, 23]
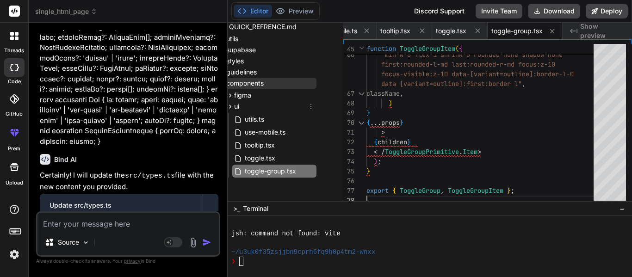
click at [308, 103] on icon at bounding box center [310, 106] width 7 height 7
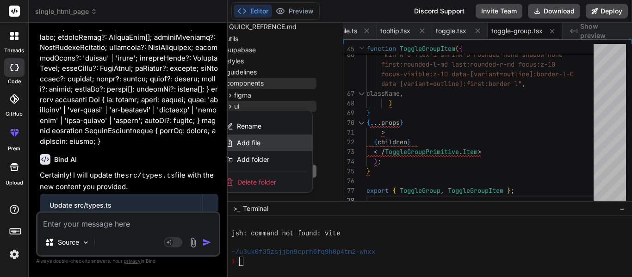
click at [270, 143] on div "Add file" at bounding box center [266, 143] width 93 height 17
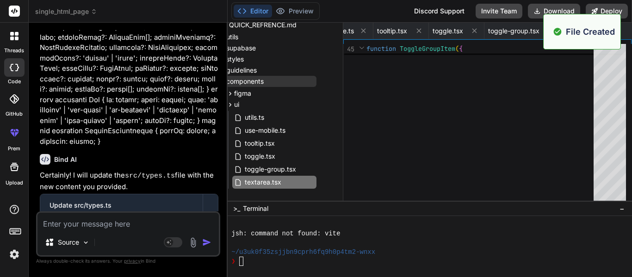
scroll to position [0, 2138]
click at [461, 106] on div at bounding box center [483, 125] width 233 height 162
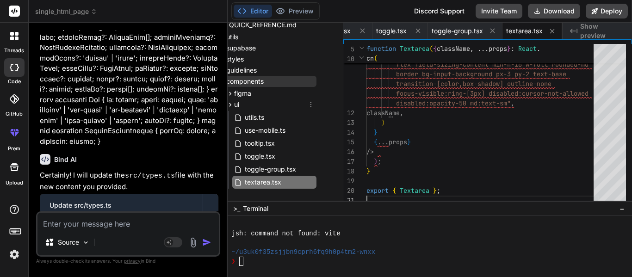
click at [308, 105] on icon at bounding box center [310, 104] width 7 height 7
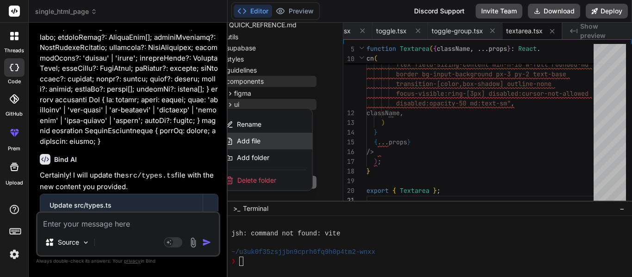
click at [263, 142] on div "Add file" at bounding box center [266, 141] width 93 height 17
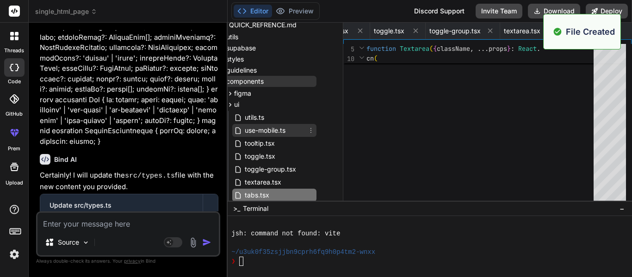
scroll to position [0, 2193]
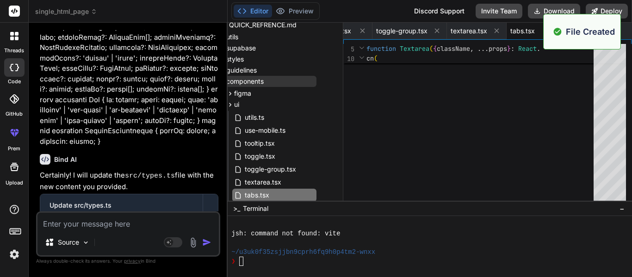
click at [404, 118] on div at bounding box center [483, 125] width 233 height 162
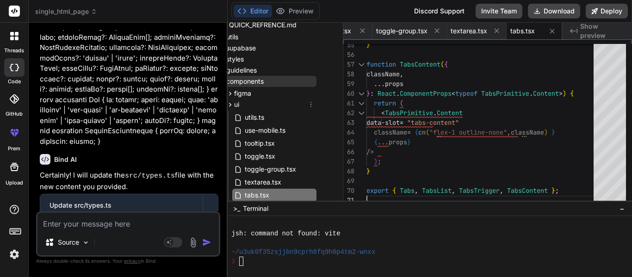
click at [307, 107] on icon at bounding box center [310, 104] width 7 height 7
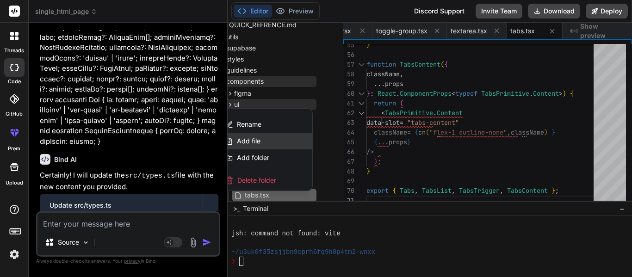
click at [269, 140] on div "Add file" at bounding box center [266, 141] width 93 height 17
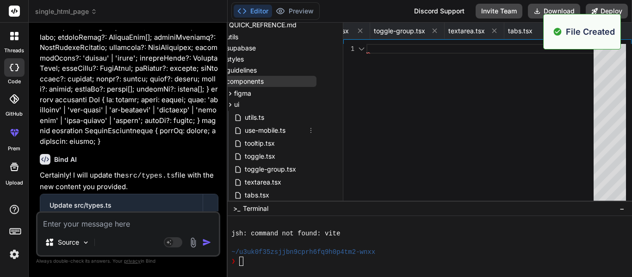
scroll to position [0, 2249]
click at [371, 118] on div at bounding box center [483, 125] width 233 height 162
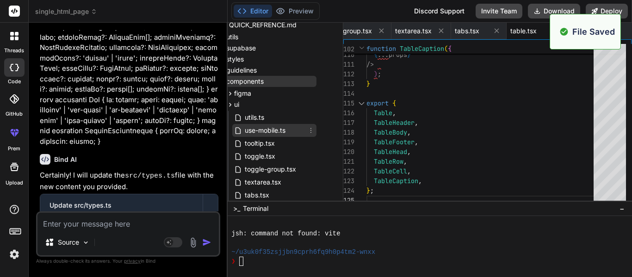
scroll to position [283, 23]
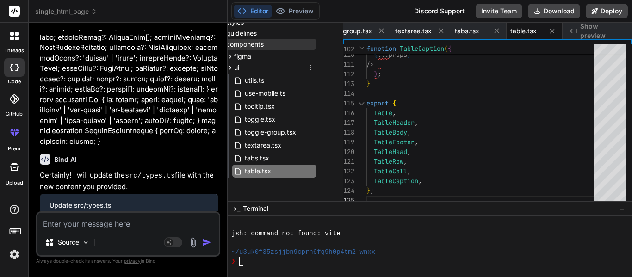
click at [307, 66] on icon at bounding box center [310, 67] width 7 height 7
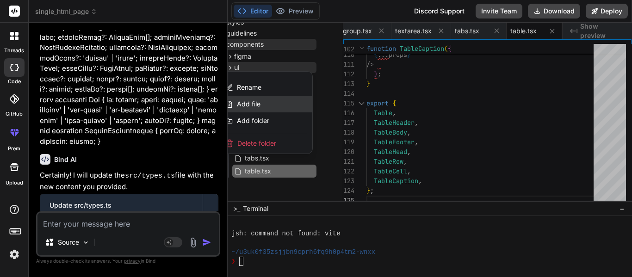
click at [271, 101] on div "Add file" at bounding box center [266, 104] width 93 height 17
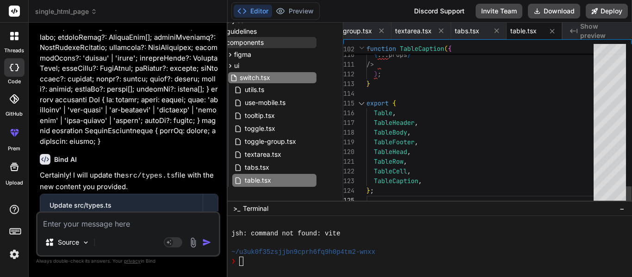
scroll to position [0, 2305]
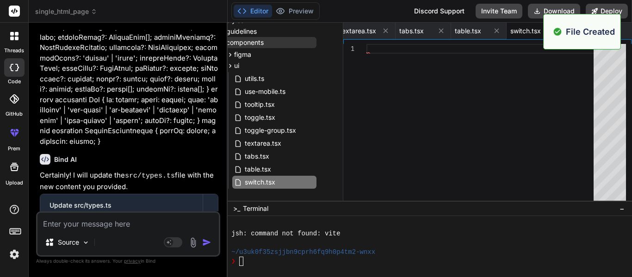
click at [466, 99] on div at bounding box center [483, 125] width 233 height 162
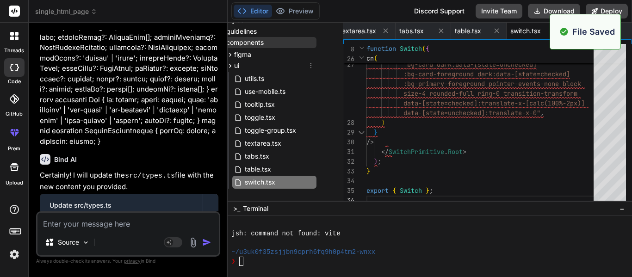
click at [307, 68] on icon at bounding box center [310, 65] width 7 height 7
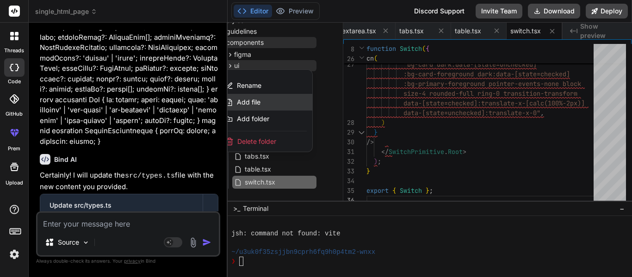
click at [268, 98] on div "Add file" at bounding box center [266, 102] width 93 height 17
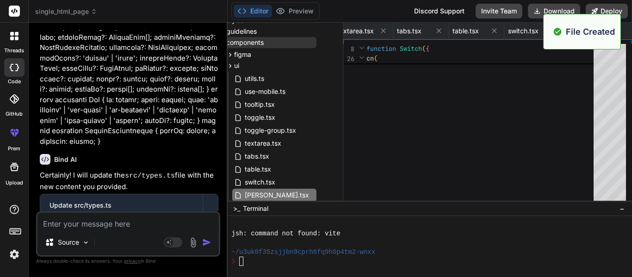
scroll to position [0, 2360]
click at [490, 95] on div at bounding box center [483, 125] width 233 height 162
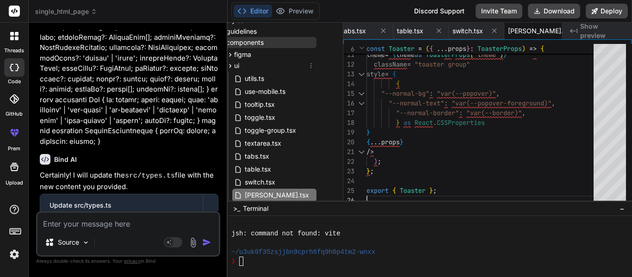
click at [310, 68] on icon at bounding box center [310, 65] width 7 height 7
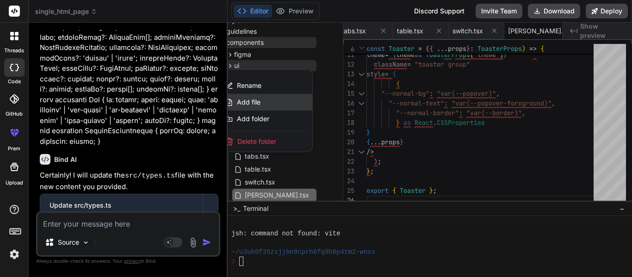
click at [255, 100] on span "Add file" at bounding box center [249, 102] width 24 height 9
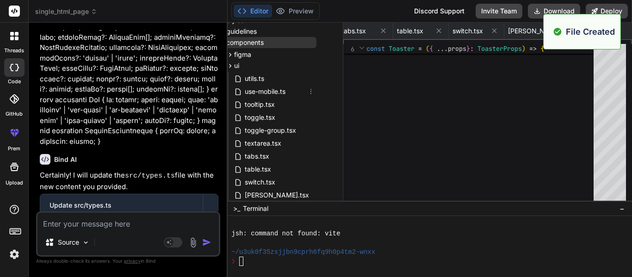
scroll to position [0, 2416]
click at [390, 77] on div at bounding box center [483, 125] width 233 height 162
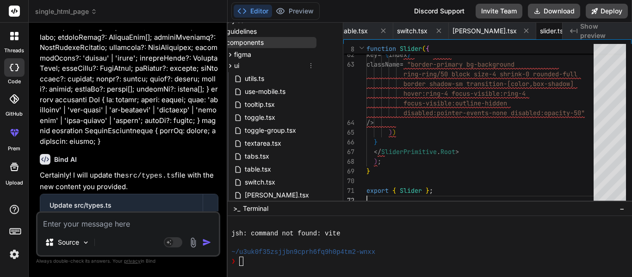
click at [309, 69] on icon at bounding box center [310, 65] width 7 height 7
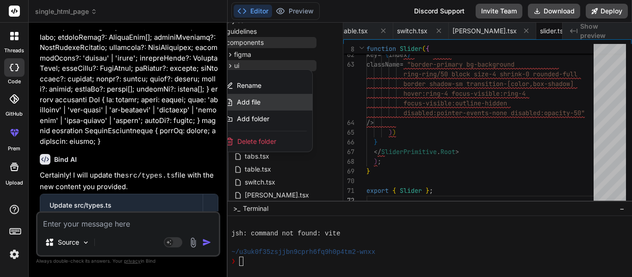
click at [276, 100] on div "Add file" at bounding box center [266, 102] width 93 height 17
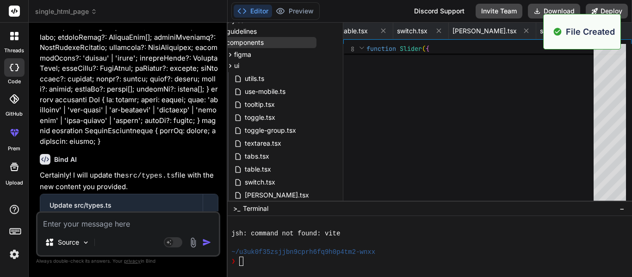
scroll to position [0, 2475]
click at [390, 78] on div at bounding box center [483, 125] width 233 height 162
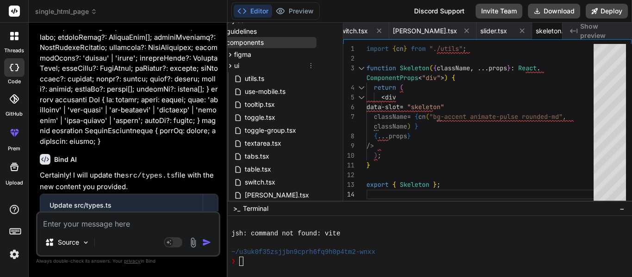
click at [308, 68] on icon at bounding box center [310, 65] width 7 height 7
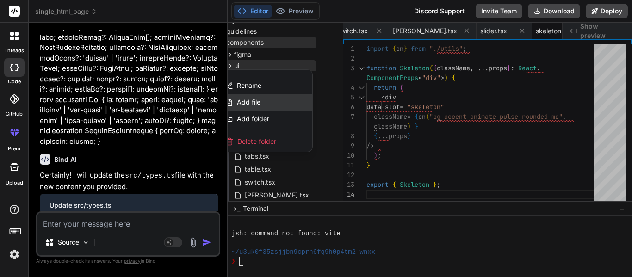
click at [278, 100] on div "Add file" at bounding box center [266, 102] width 93 height 17
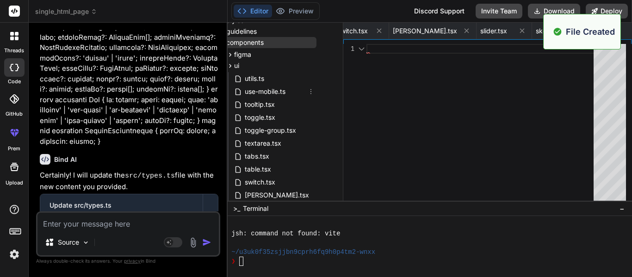
scroll to position [0, 2532]
click at [424, 102] on div at bounding box center [483, 125] width 233 height 162
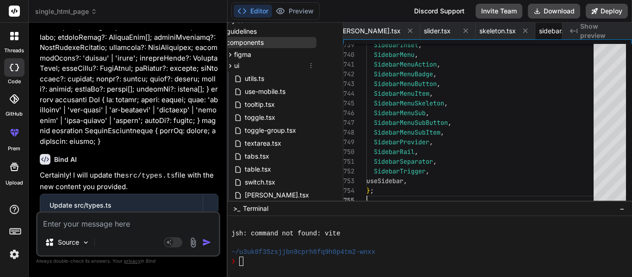
click at [307, 68] on icon at bounding box center [310, 65] width 7 height 7
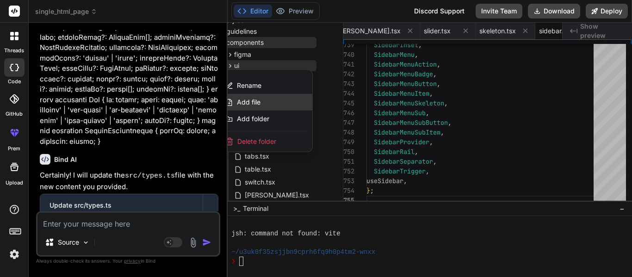
click at [261, 103] on div "Add file" at bounding box center [266, 102] width 93 height 17
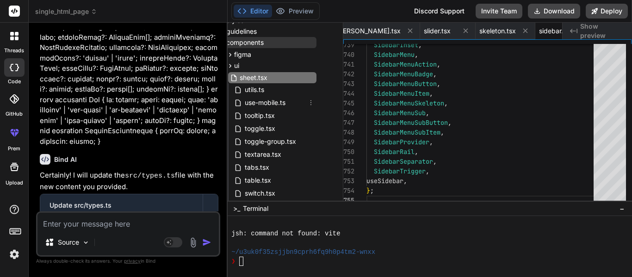
scroll to position [0, 2587]
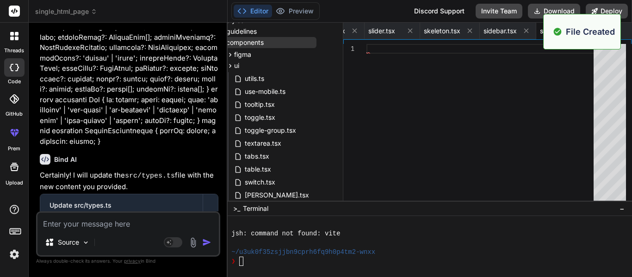
click at [416, 87] on div at bounding box center [483, 125] width 233 height 162
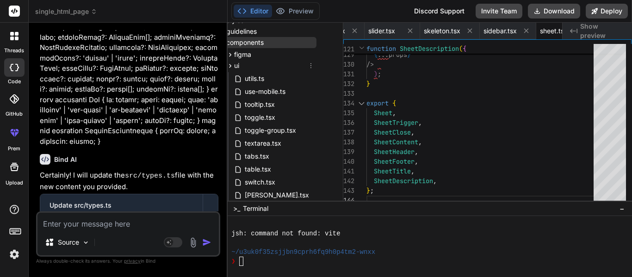
click at [311, 68] on icon at bounding box center [311, 65] width 1 height 5
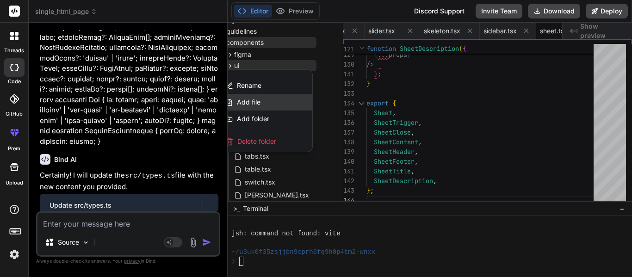
click at [265, 101] on div "Add file" at bounding box center [266, 102] width 93 height 17
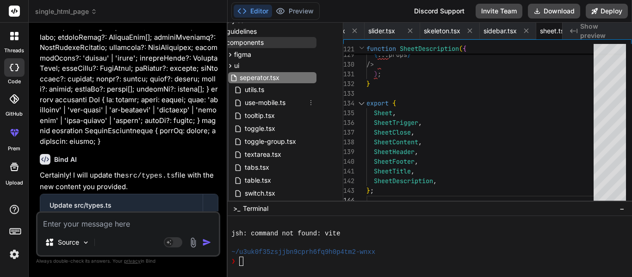
scroll to position [0, 2650]
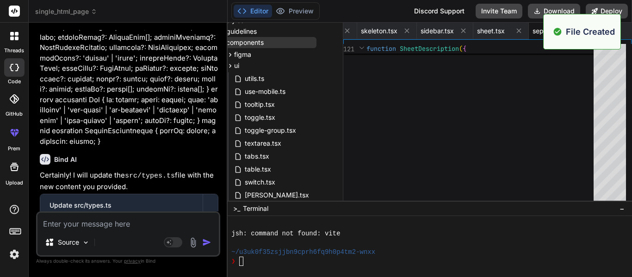
click at [407, 75] on div at bounding box center [483, 125] width 233 height 162
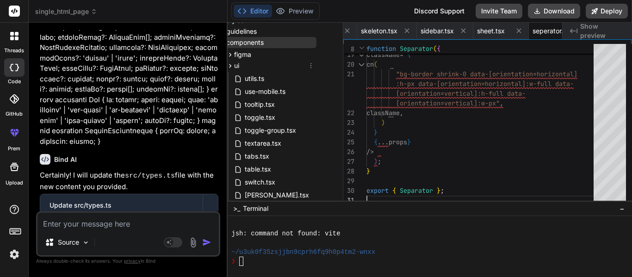
click at [308, 66] on icon at bounding box center [310, 65] width 7 height 7
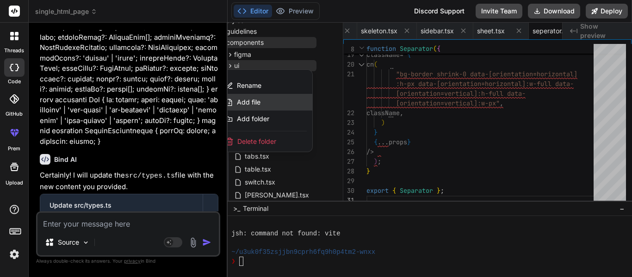
click at [255, 98] on span "Add file" at bounding box center [249, 102] width 24 height 9
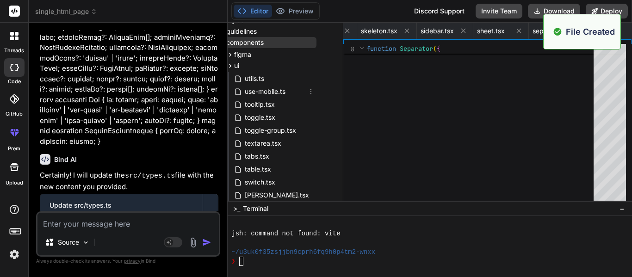
scroll to position [0, 2706]
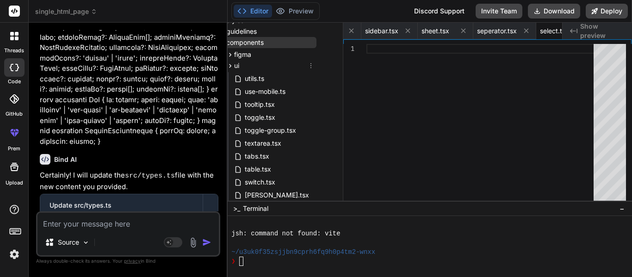
click at [307, 66] on icon at bounding box center [310, 65] width 7 height 7
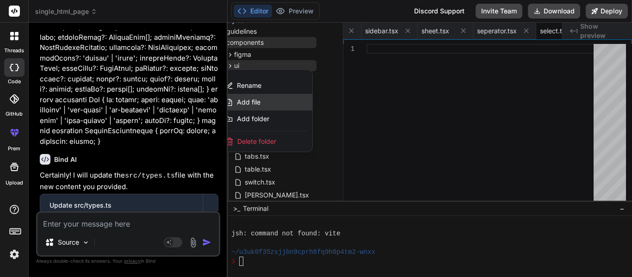
click at [260, 100] on div "Add file" at bounding box center [266, 102] width 93 height 17
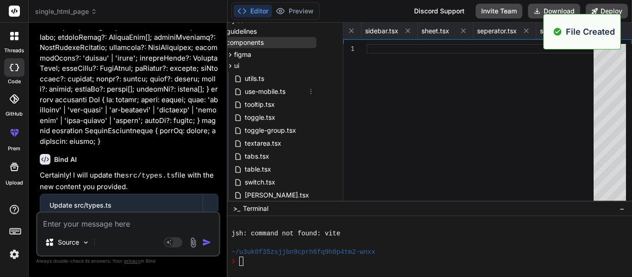
scroll to position [0, 2773]
click at [400, 86] on div at bounding box center [483, 125] width 233 height 162
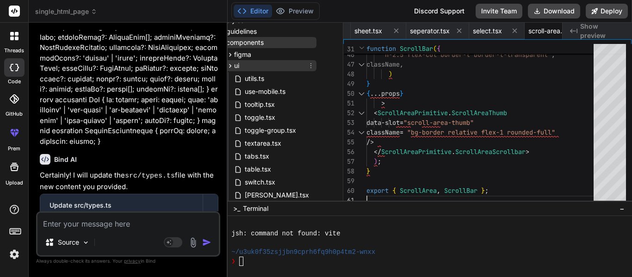
click at [307, 65] on icon at bounding box center [310, 65] width 7 height 7
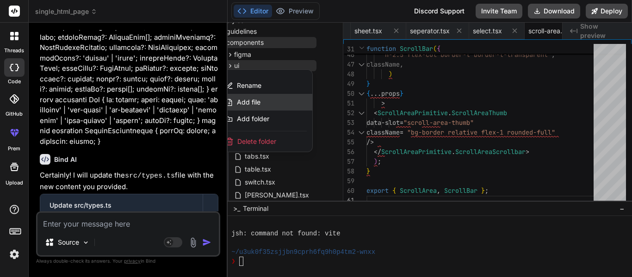
click at [252, 105] on span "Add file" at bounding box center [249, 102] width 24 height 9
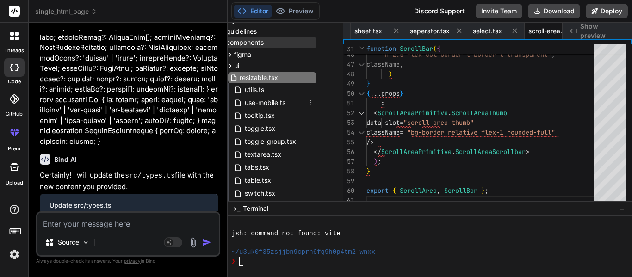
scroll to position [0, 2835]
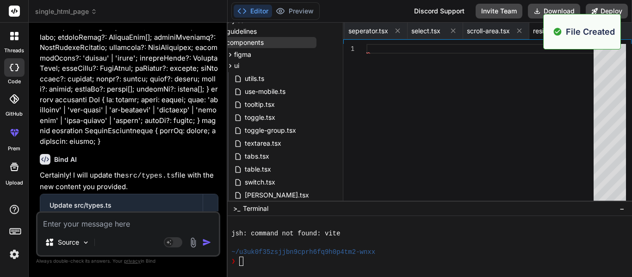
click at [430, 86] on div at bounding box center [483, 125] width 233 height 162
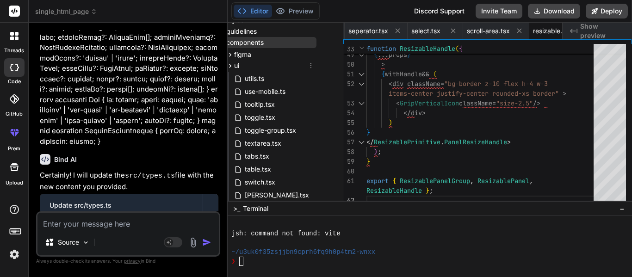
click at [308, 68] on icon at bounding box center [310, 65] width 7 height 7
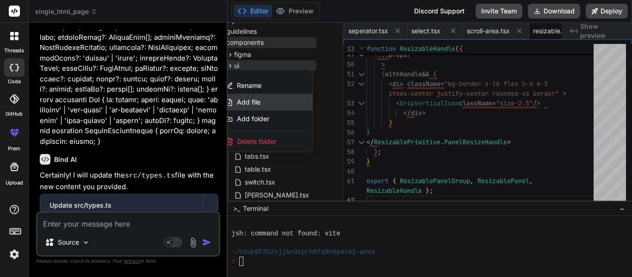
click at [269, 97] on div "Add file" at bounding box center [266, 102] width 93 height 17
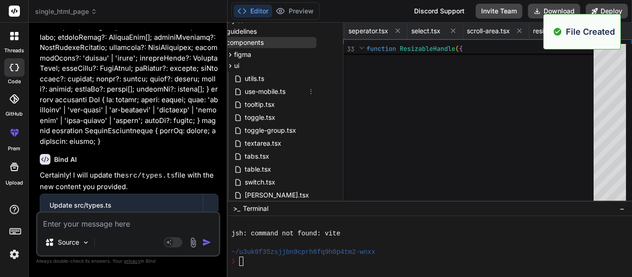
scroll to position [0, 2905]
click at [399, 80] on div at bounding box center [483, 125] width 233 height 162
